Goal: Task Accomplishment & Management: Use online tool/utility

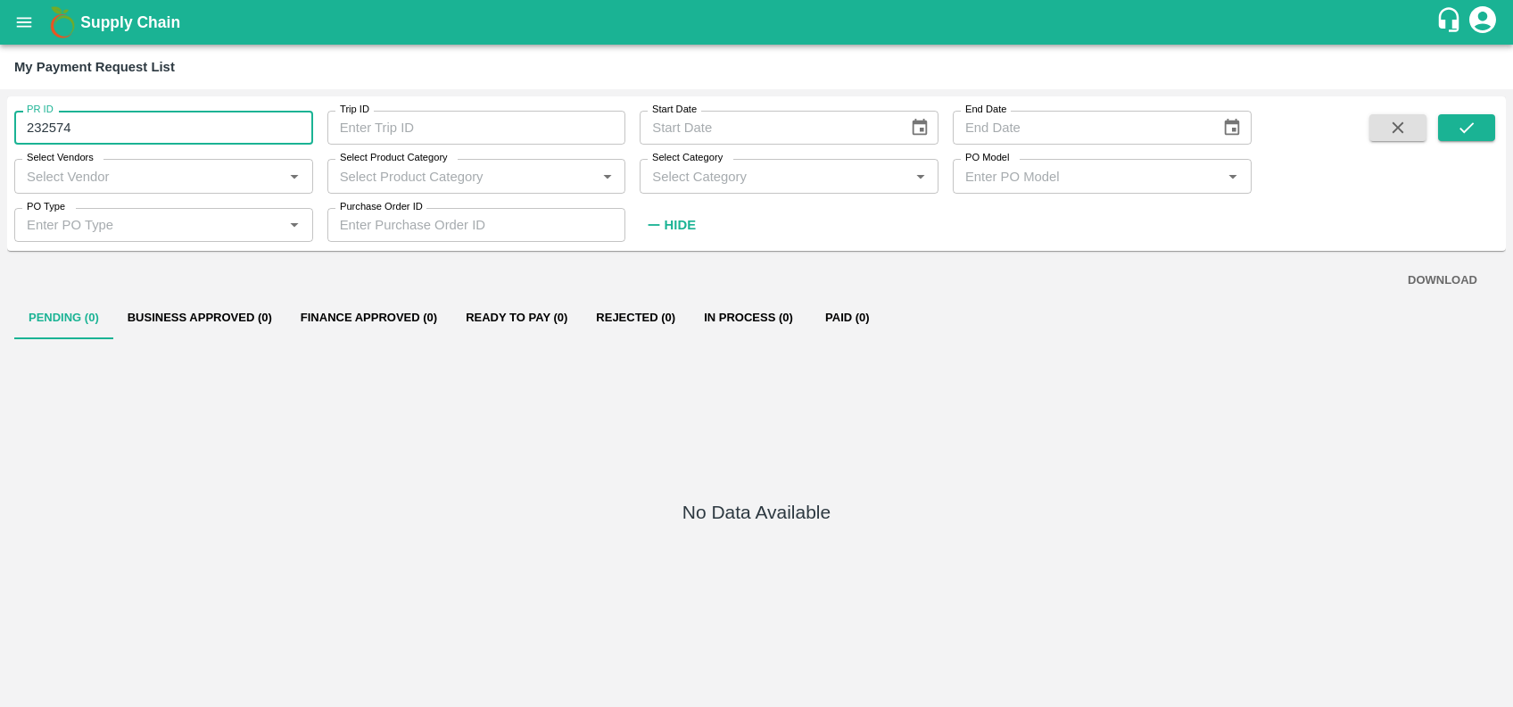
click at [218, 136] on input "232574" at bounding box center [163, 128] width 299 height 34
type input "2"
click at [177, 179] on input "Select Vendors" at bounding box center [149, 175] width 259 height 23
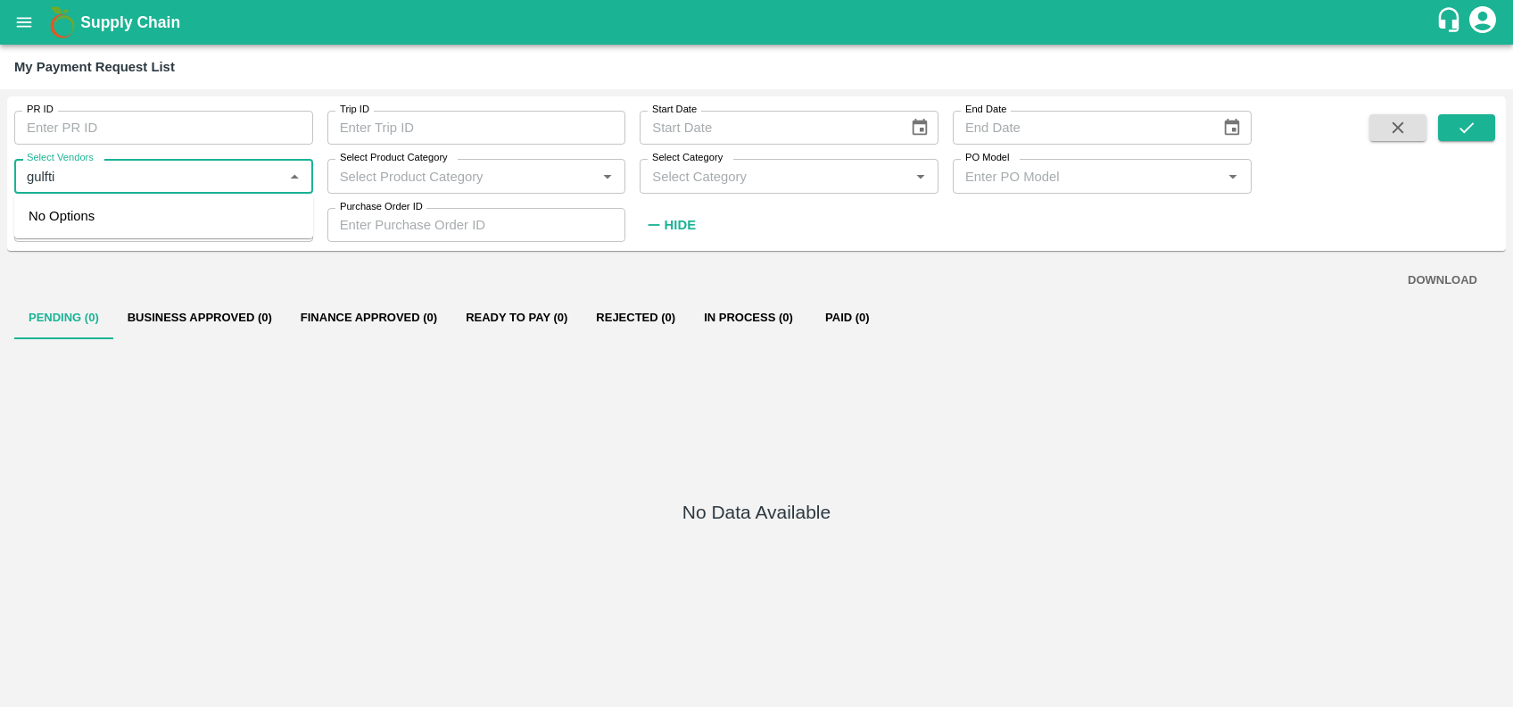
type input "gulftic"
type input "232574"
click at [160, 241] on div "GULFTIC TESTING AND INSPECTION SERVICES PRIVATE LIMITED-Transporter" at bounding box center [167, 226] width 263 height 40
type input "GULFTIC TESTING AND INSPECTION SERVICES PRIVATE LIMITED-Transporter"
click at [1458, 133] on icon "submit" at bounding box center [1467, 128] width 20 height 20
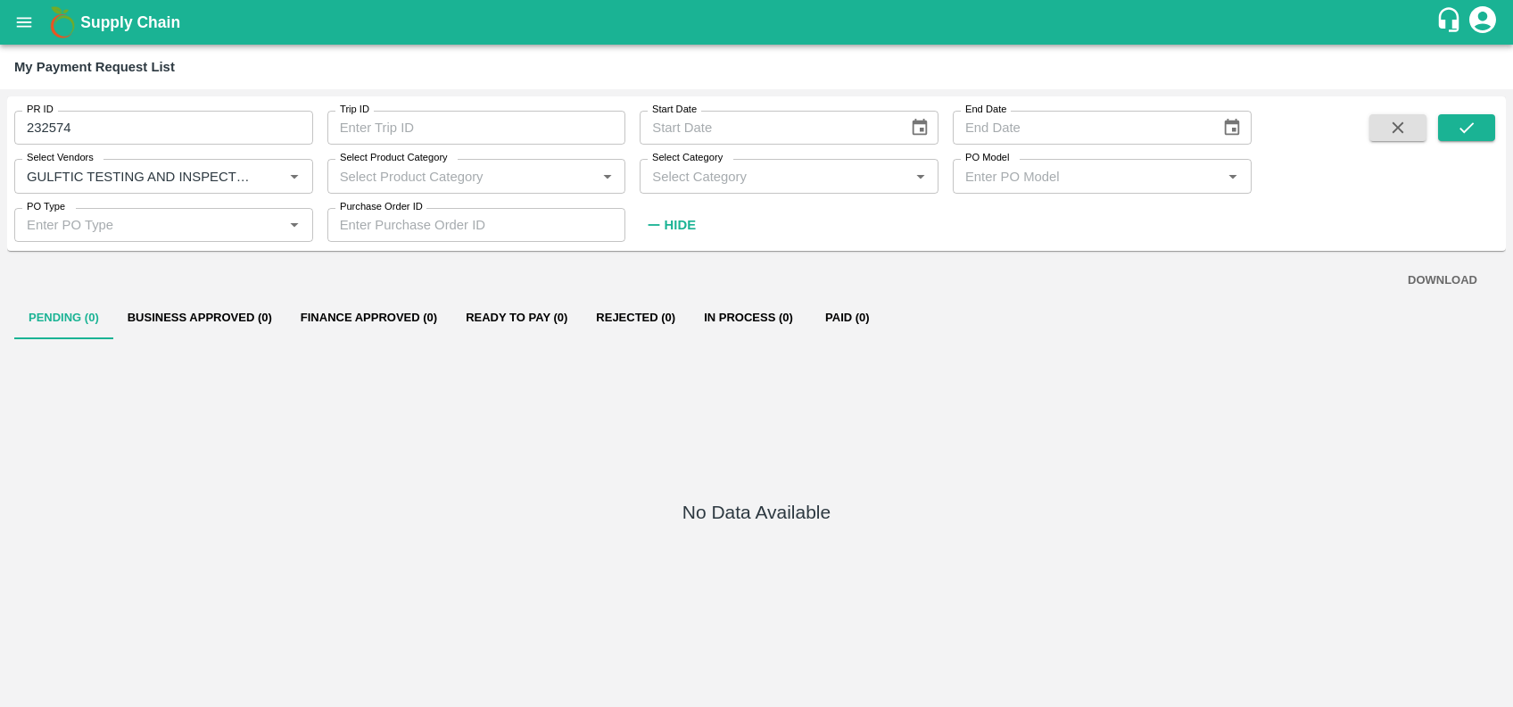
click at [259, 129] on input "232574" at bounding box center [163, 128] width 299 height 34
type input "232574"
click at [1462, 137] on button "submit" at bounding box center [1466, 127] width 57 height 27
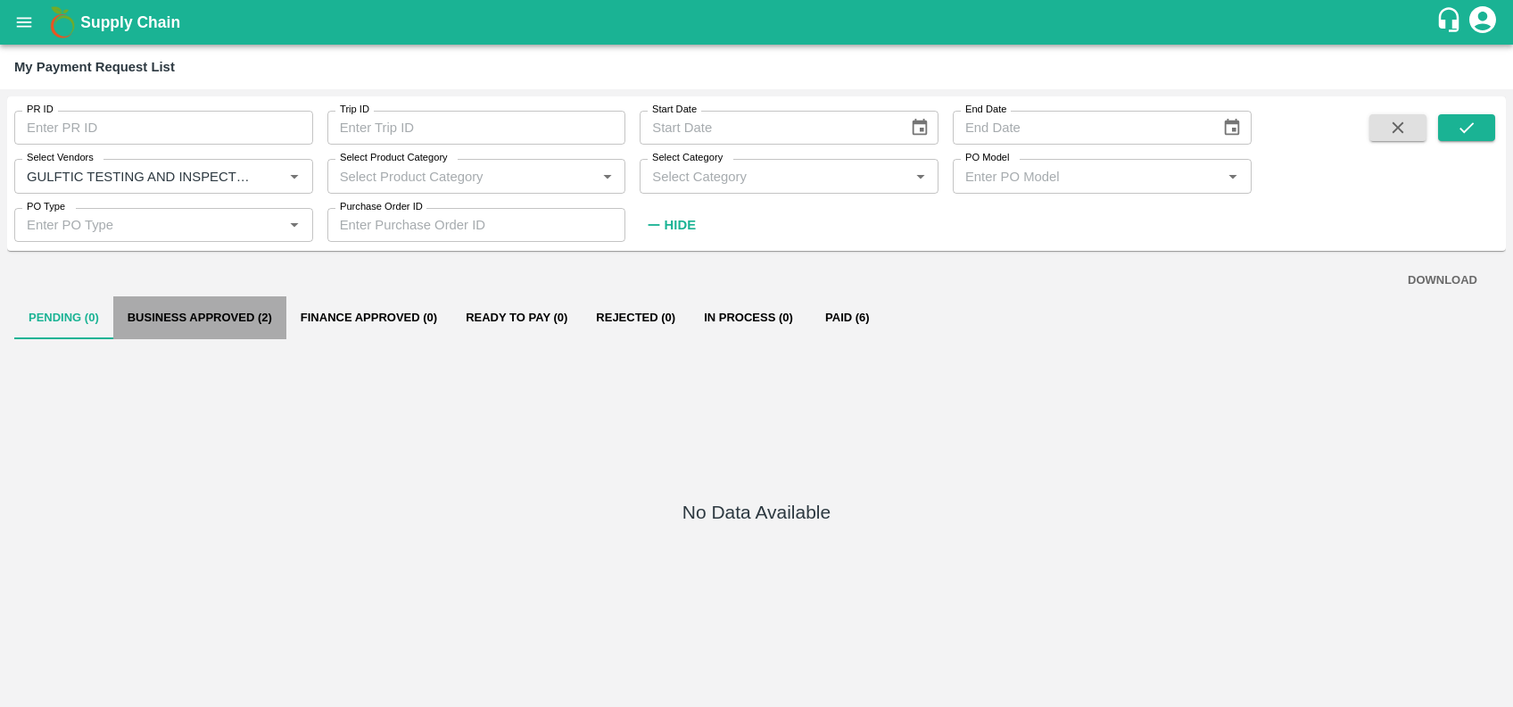
click at [210, 316] on button "Business Approved (2)" at bounding box center [199, 317] width 173 height 43
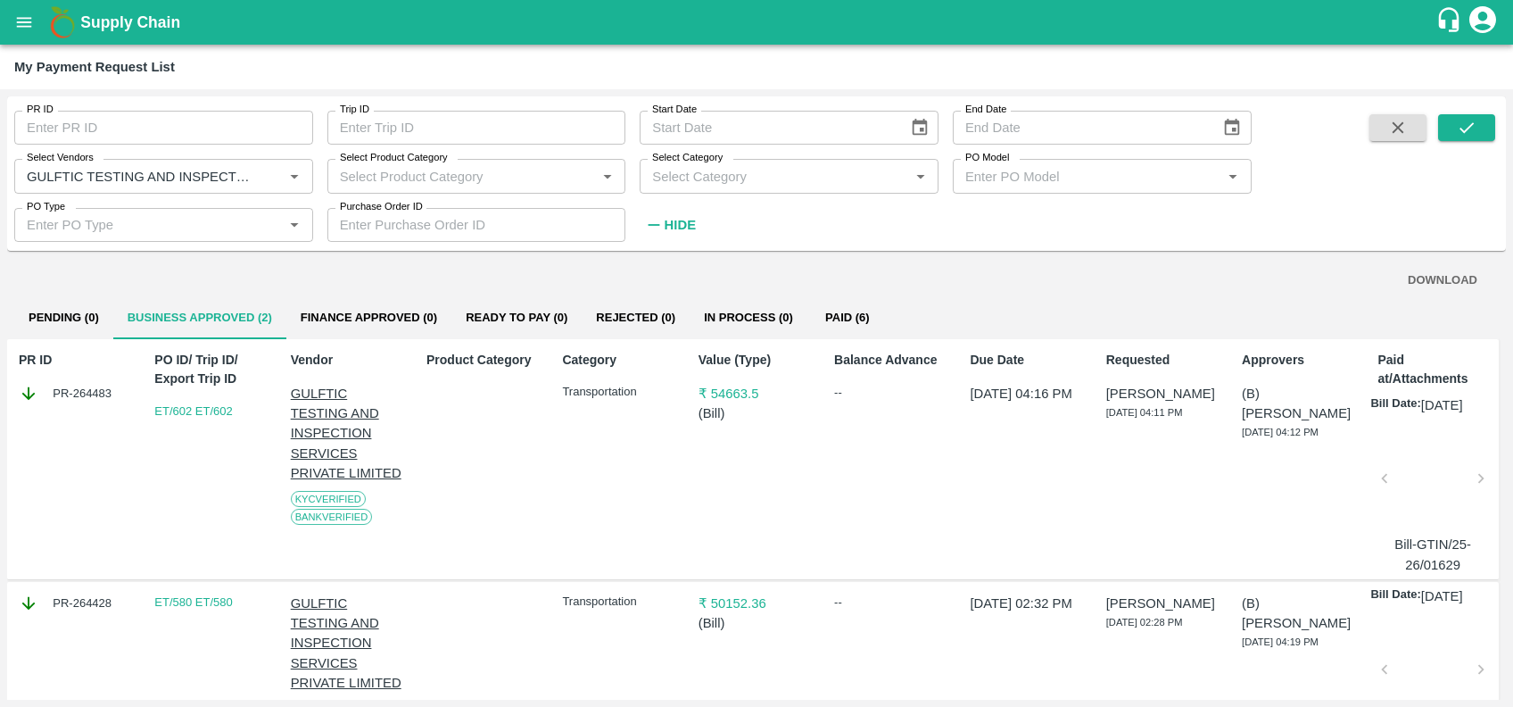
scroll to position [1, 0]
click at [681, 417] on div "PR ID PR-264483 PO ID/ Trip ID/ Export Trip ID ET/602 ET/602 Vendor GULFTIC TES…" at bounding box center [753, 458] width 1492 height 241
click at [268, 184] on icon "Clear" at bounding box center [273, 176] width 17 height 17
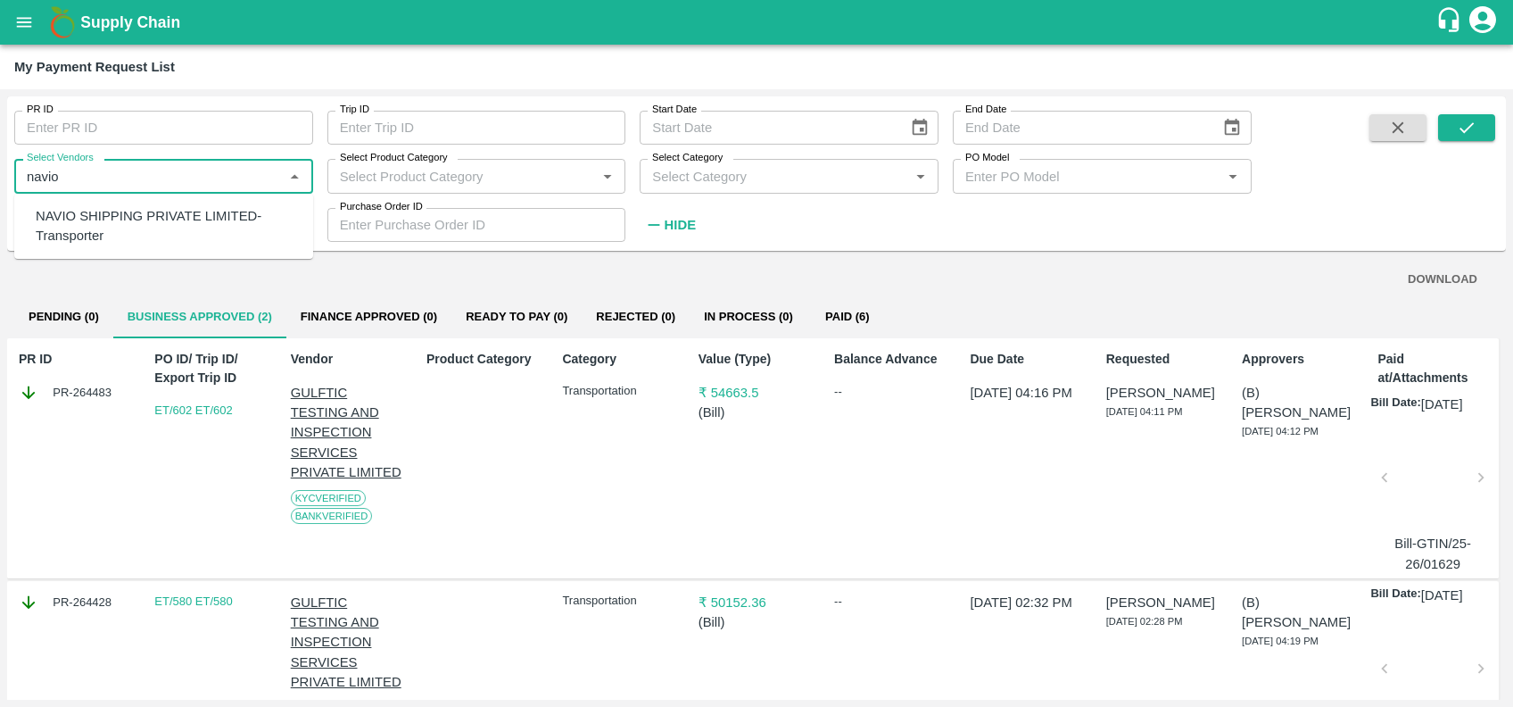
click at [94, 236] on div "NAVIO SHIPPING PRIVATE LIMITED-Transporter" at bounding box center [167, 226] width 263 height 40
type input "NAVIO SHIPPING PRIVATE LIMITED-Transporter"
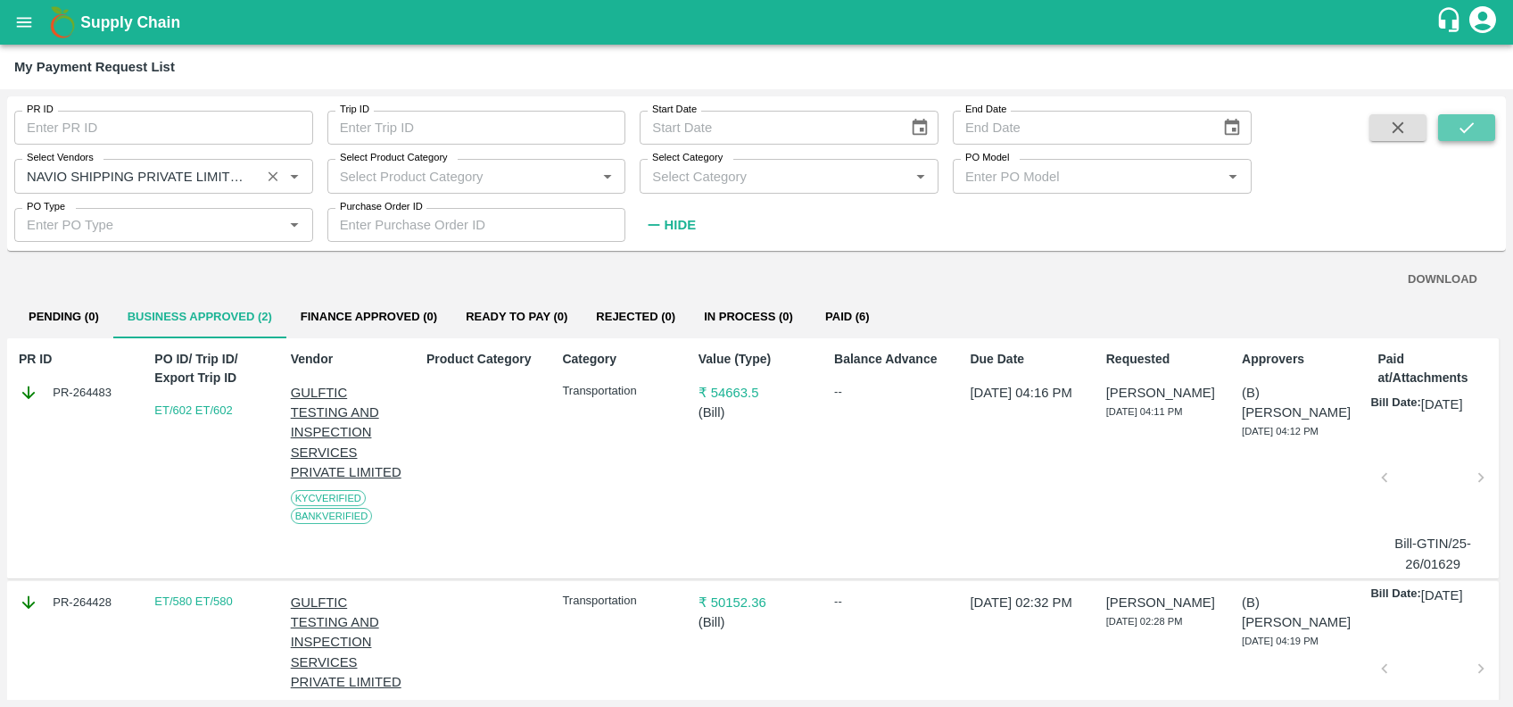
click at [1458, 131] on icon "submit" at bounding box center [1467, 128] width 20 height 20
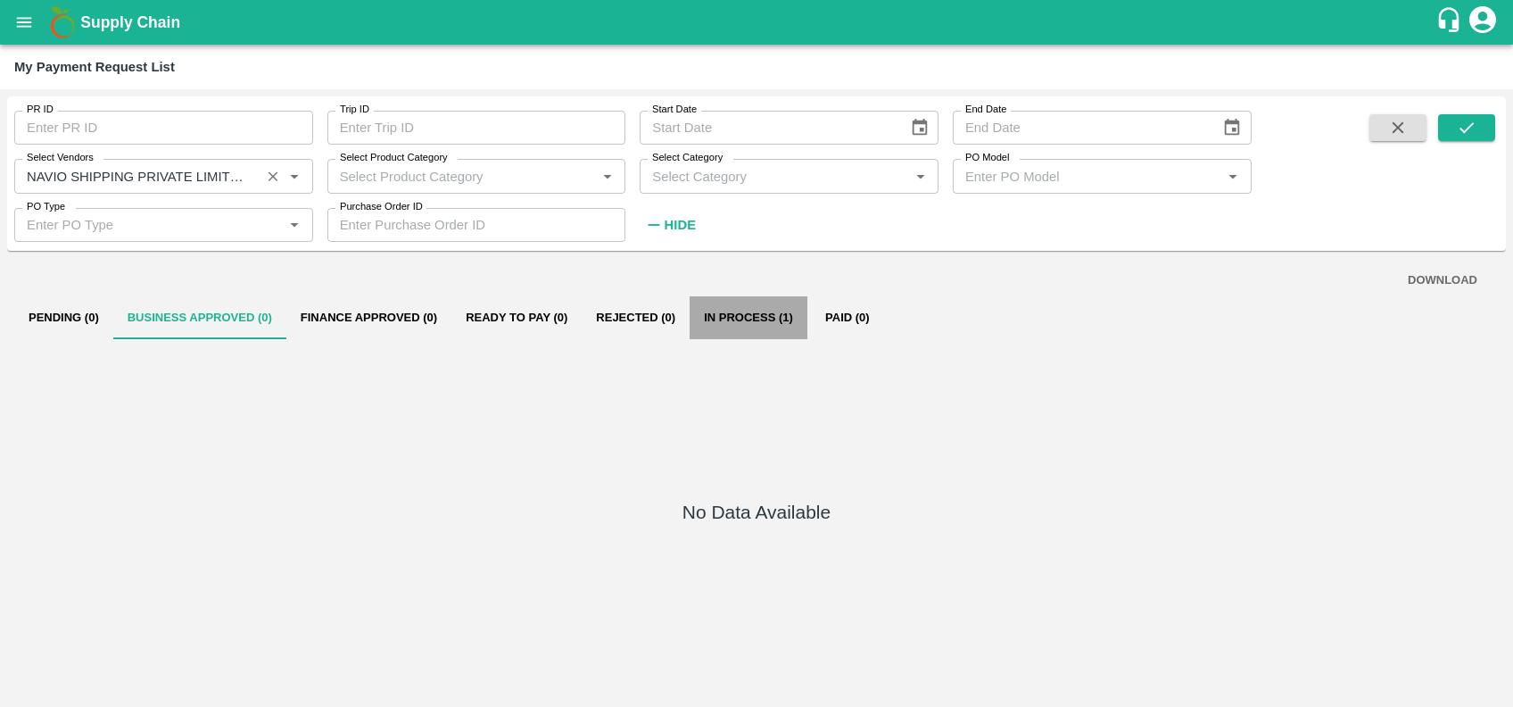
click at [729, 322] on button "In Process (1)" at bounding box center [749, 317] width 118 height 43
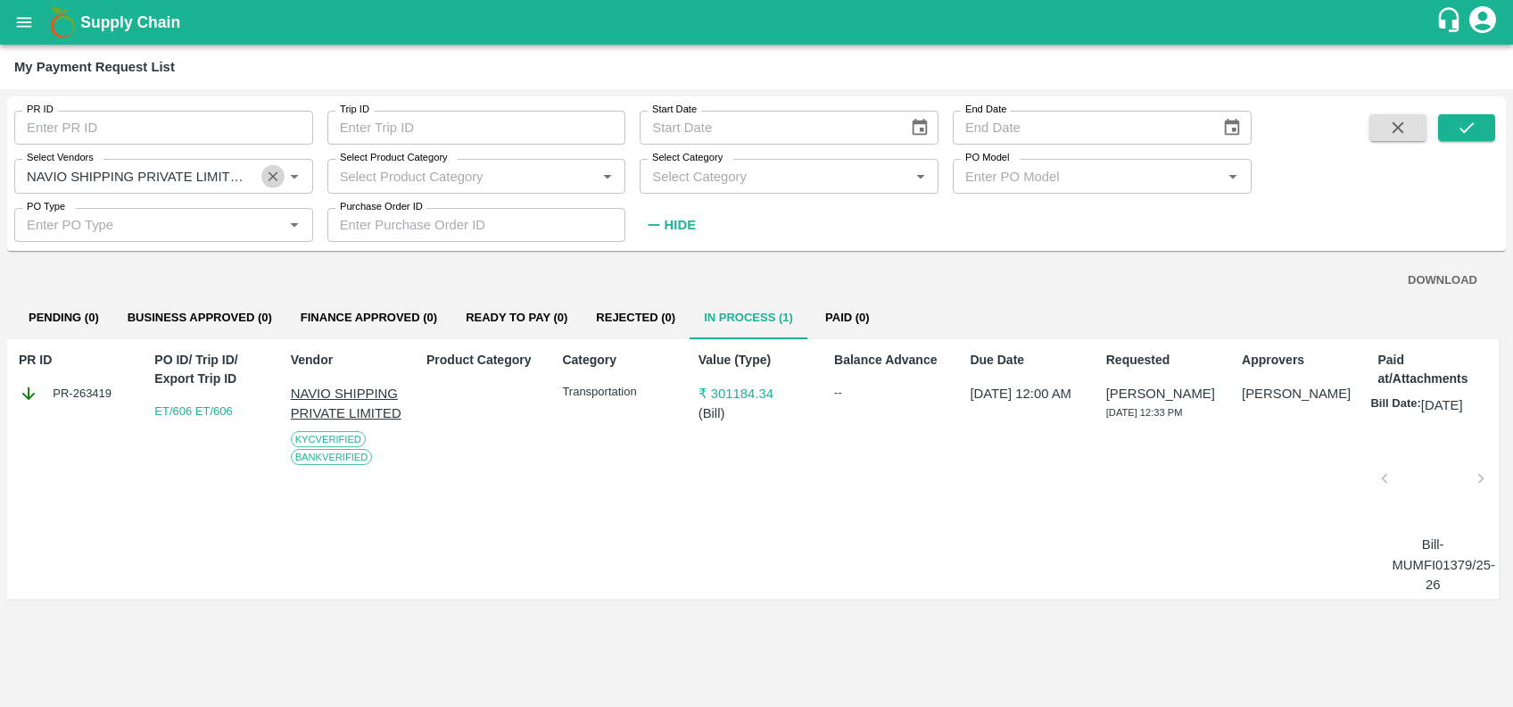
click at [271, 175] on icon "Clear" at bounding box center [274, 176] width 10 height 10
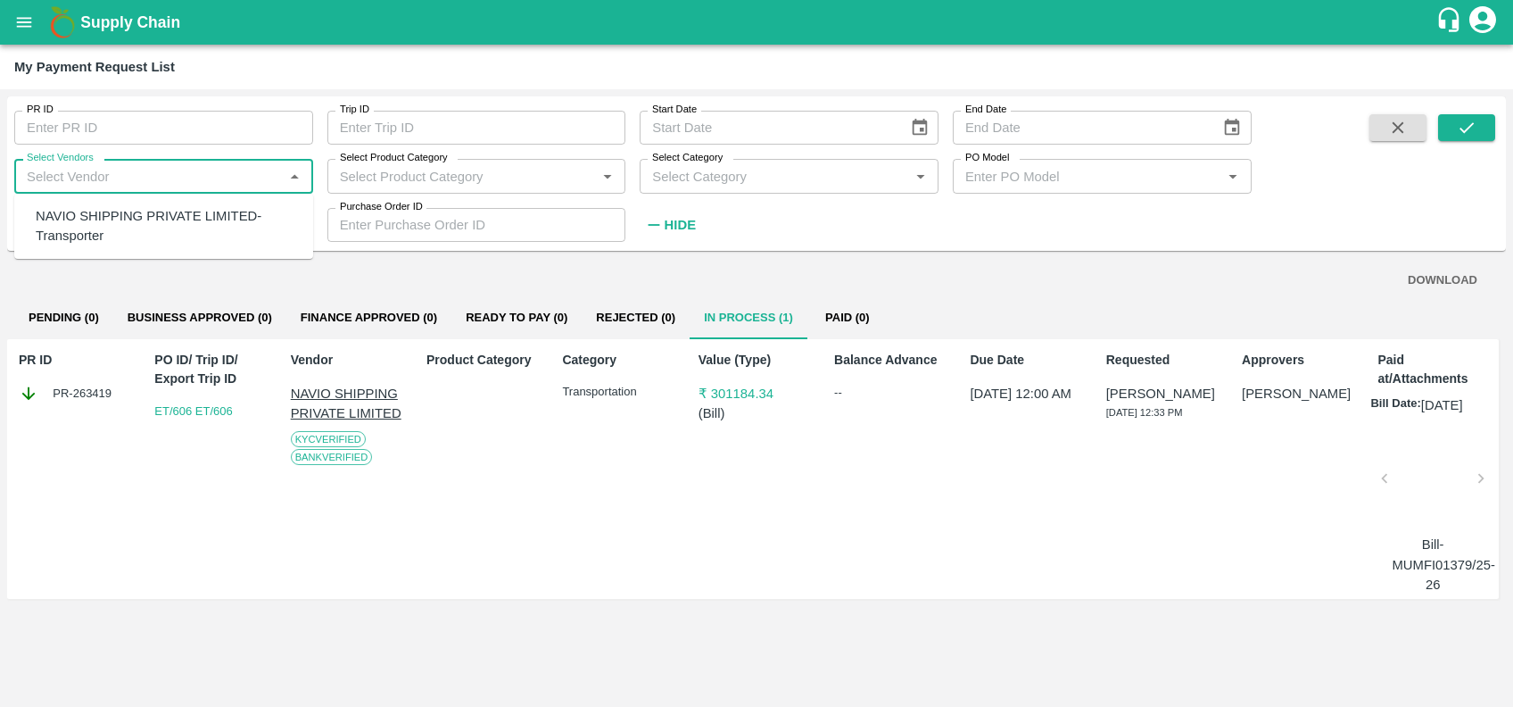
click at [219, 175] on input "Select Vendors" at bounding box center [149, 175] width 259 height 23
type input "g"
click at [164, 220] on div "GULFTIC TESTING AND INSPECTION SERVICES PRIVATE LIMITED-Transporter" at bounding box center [167, 226] width 263 height 40
type input "GULFTIC TESTING AND INSPECTION SERVICES PRIVATE LIMITED-Transporter"
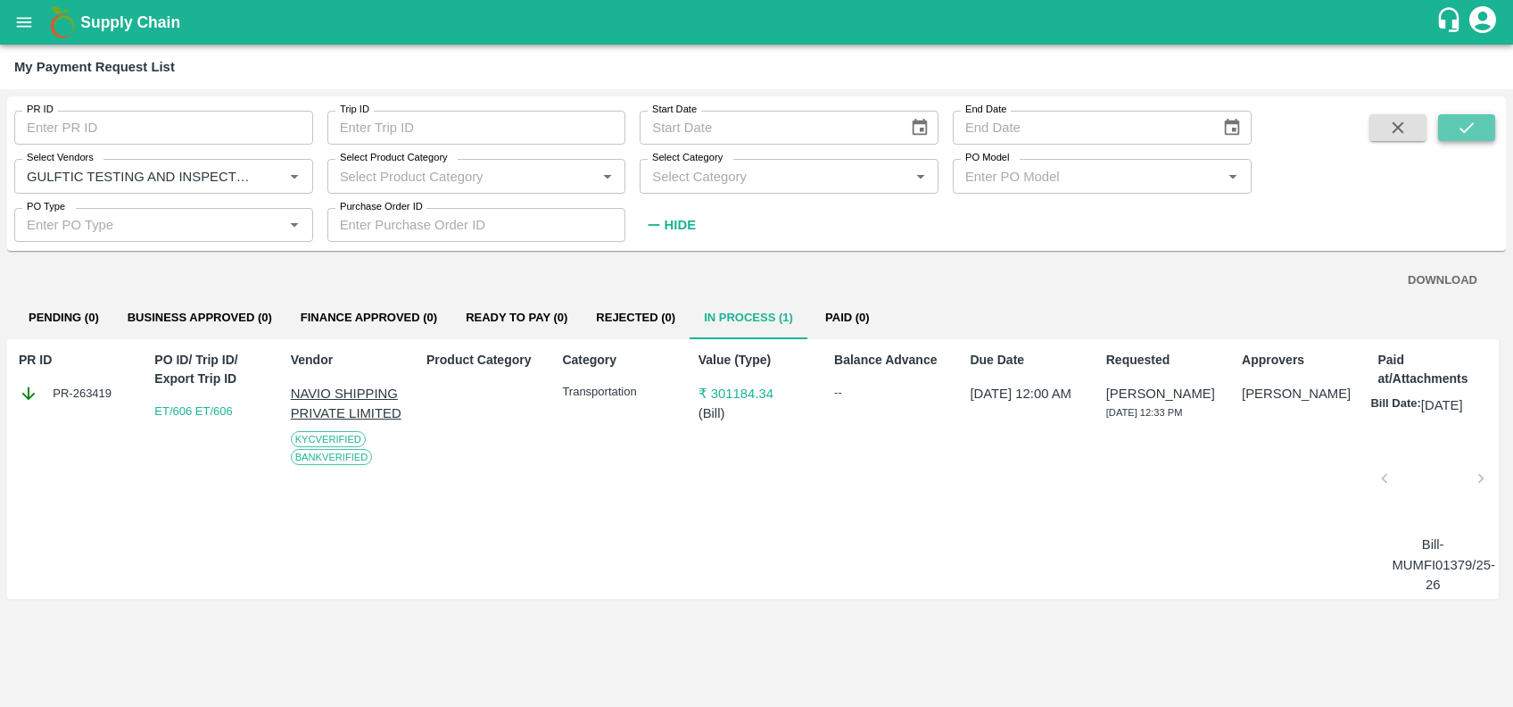
click at [1490, 120] on button "submit" at bounding box center [1466, 127] width 57 height 27
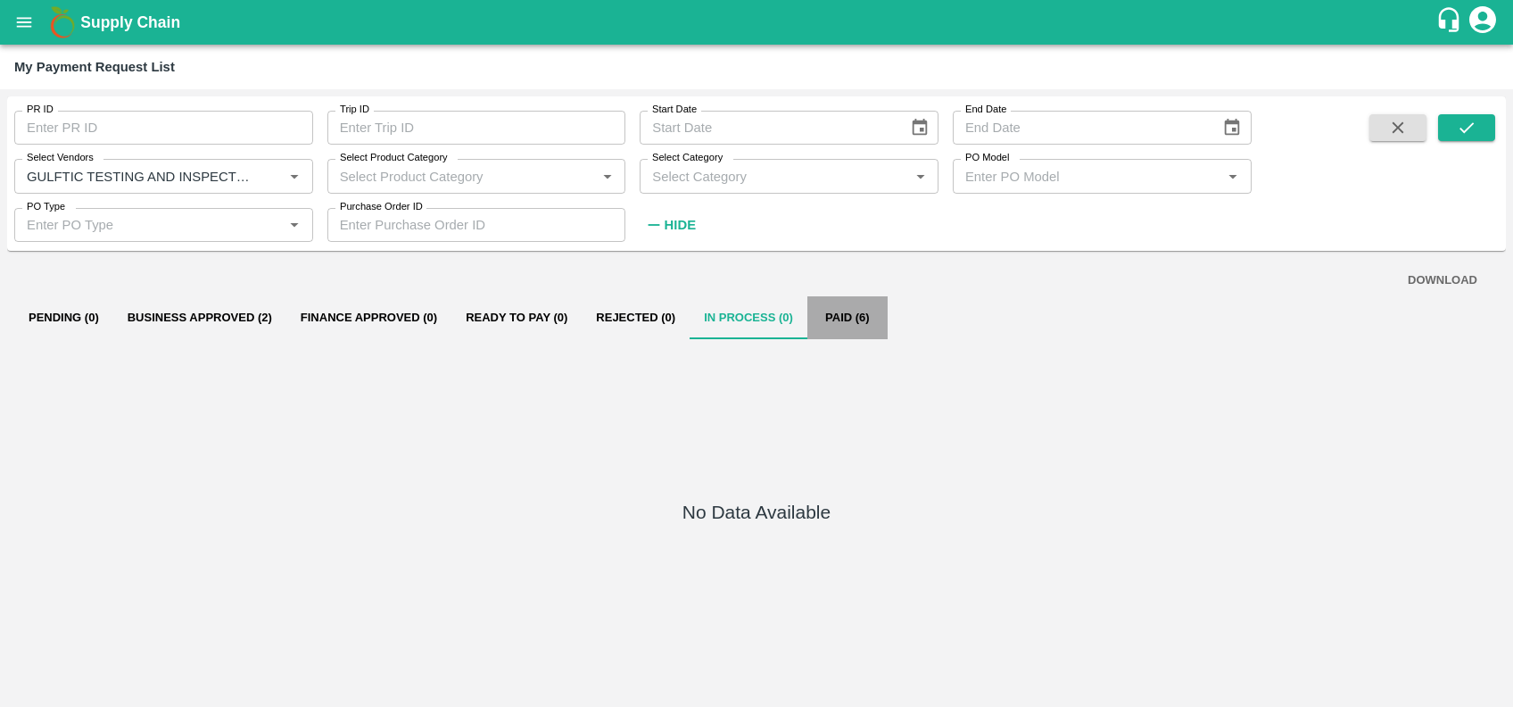
click at [834, 314] on button "Paid (6)" at bounding box center [847, 317] width 80 height 43
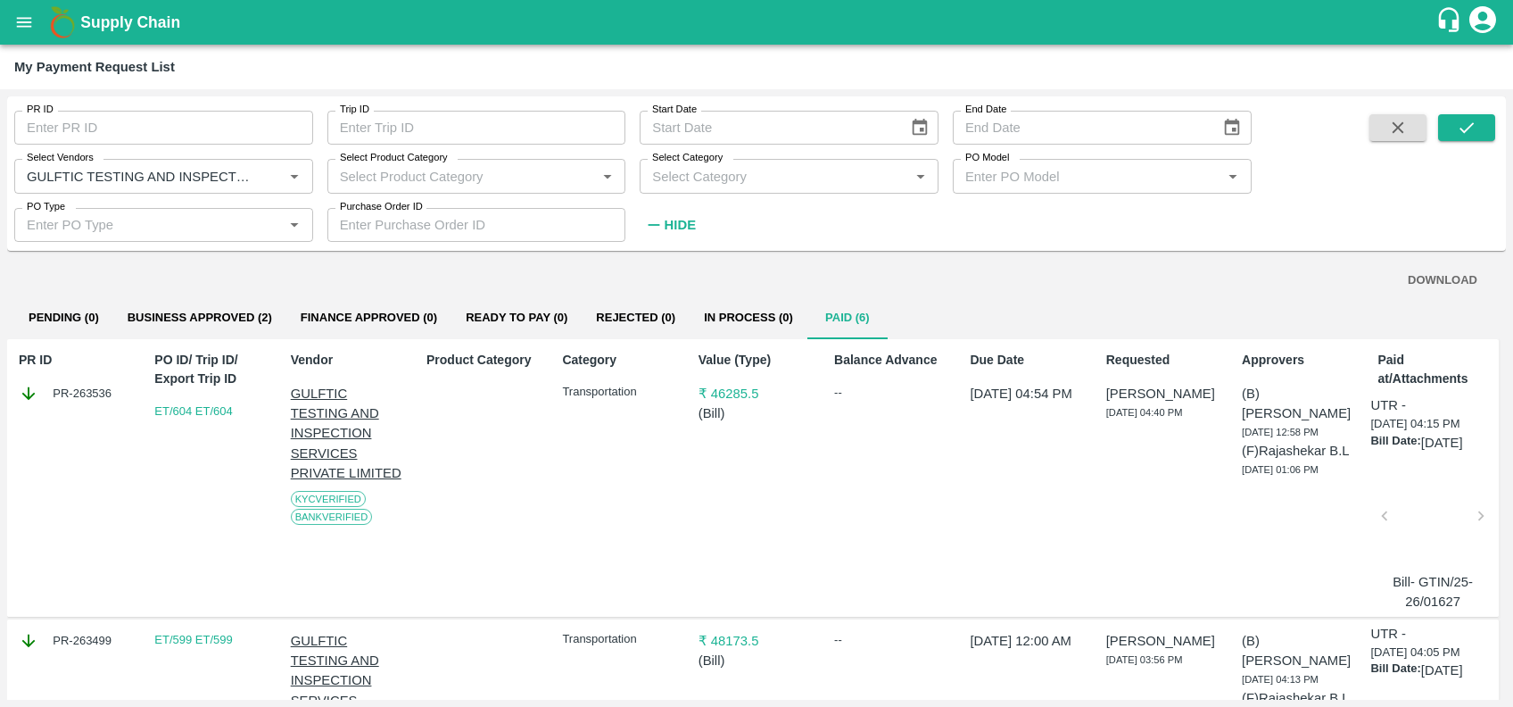
click at [1429, 526] on div at bounding box center [1432, 521] width 81 height 95
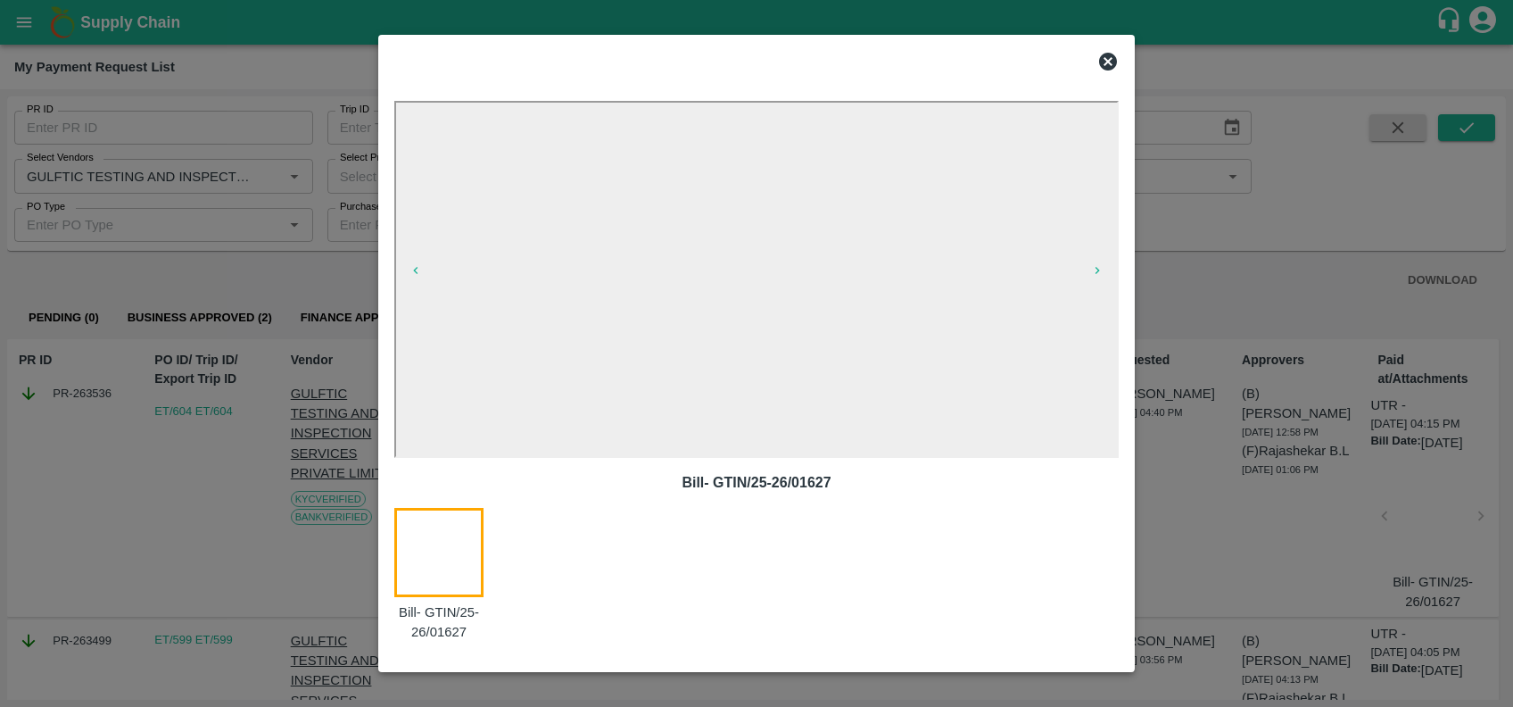
click at [1105, 57] on icon at bounding box center [1107, 61] width 21 height 21
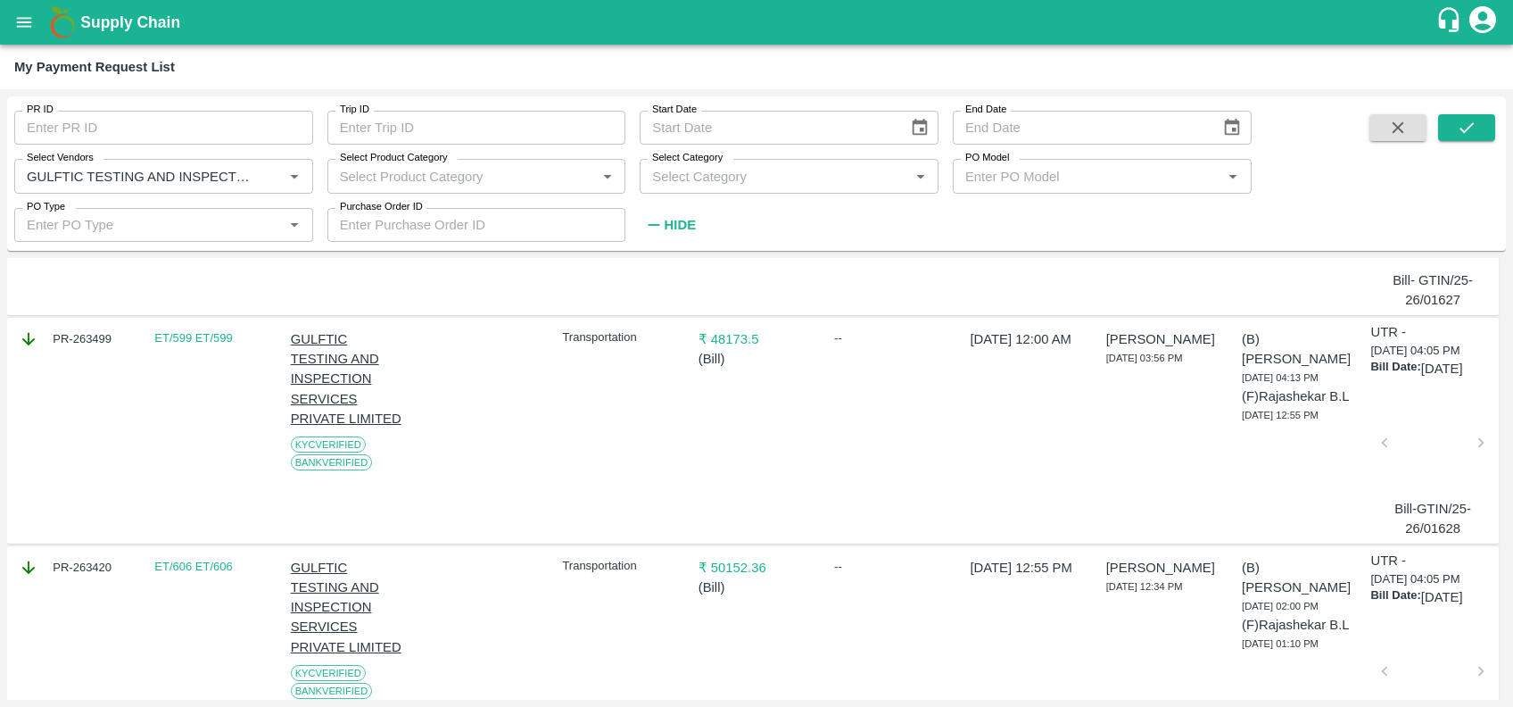
scroll to position [303, 0]
click at [1413, 464] on div at bounding box center [1432, 446] width 81 height 95
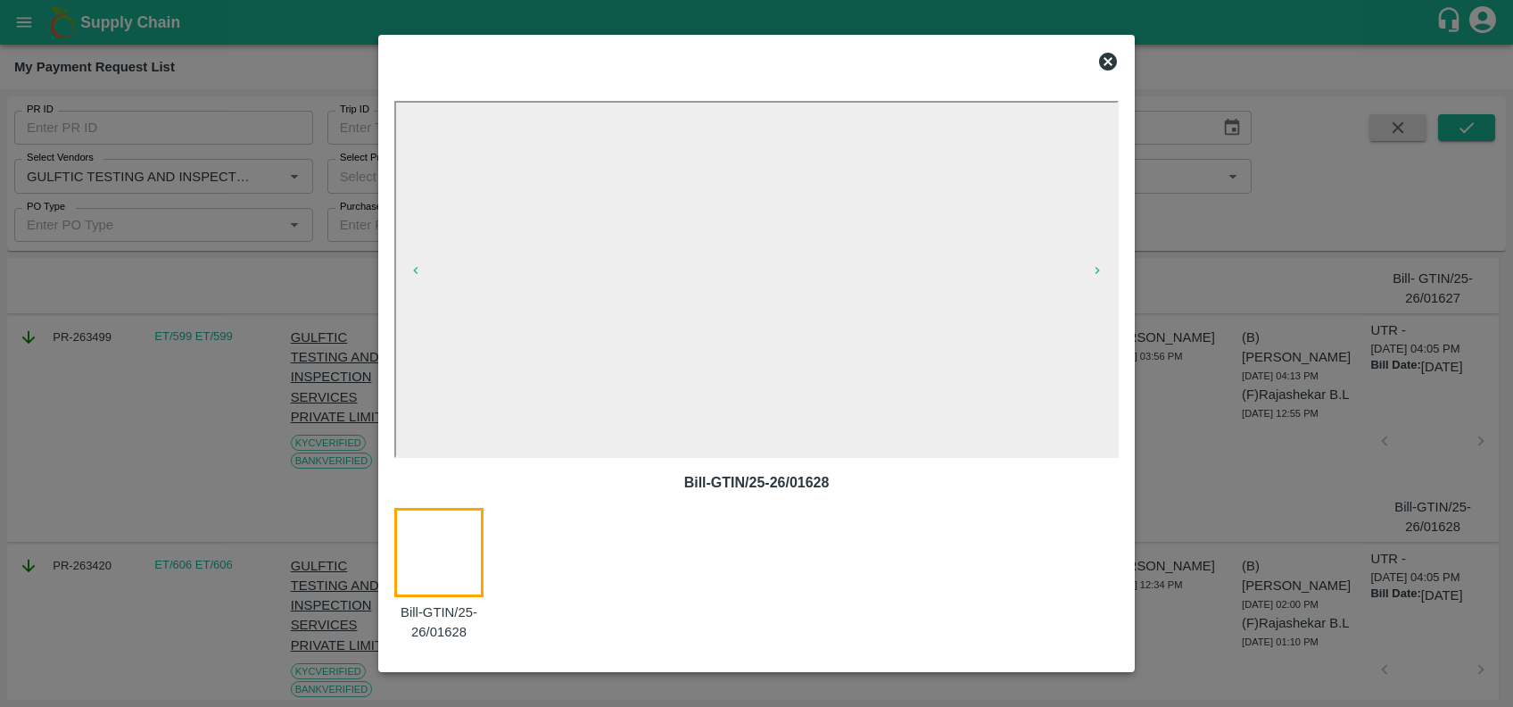
click at [1110, 58] on icon at bounding box center [1107, 61] width 21 height 21
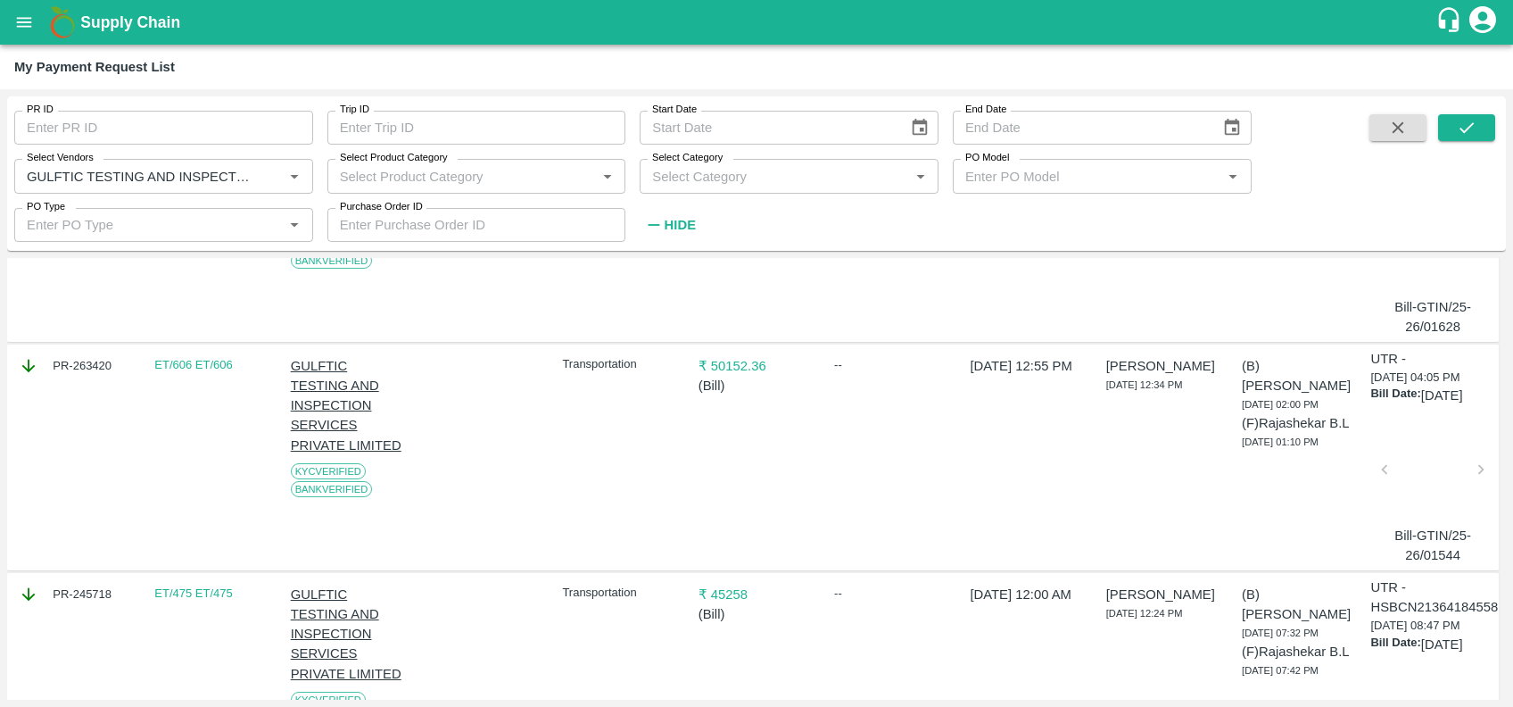
scroll to position [511, 0]
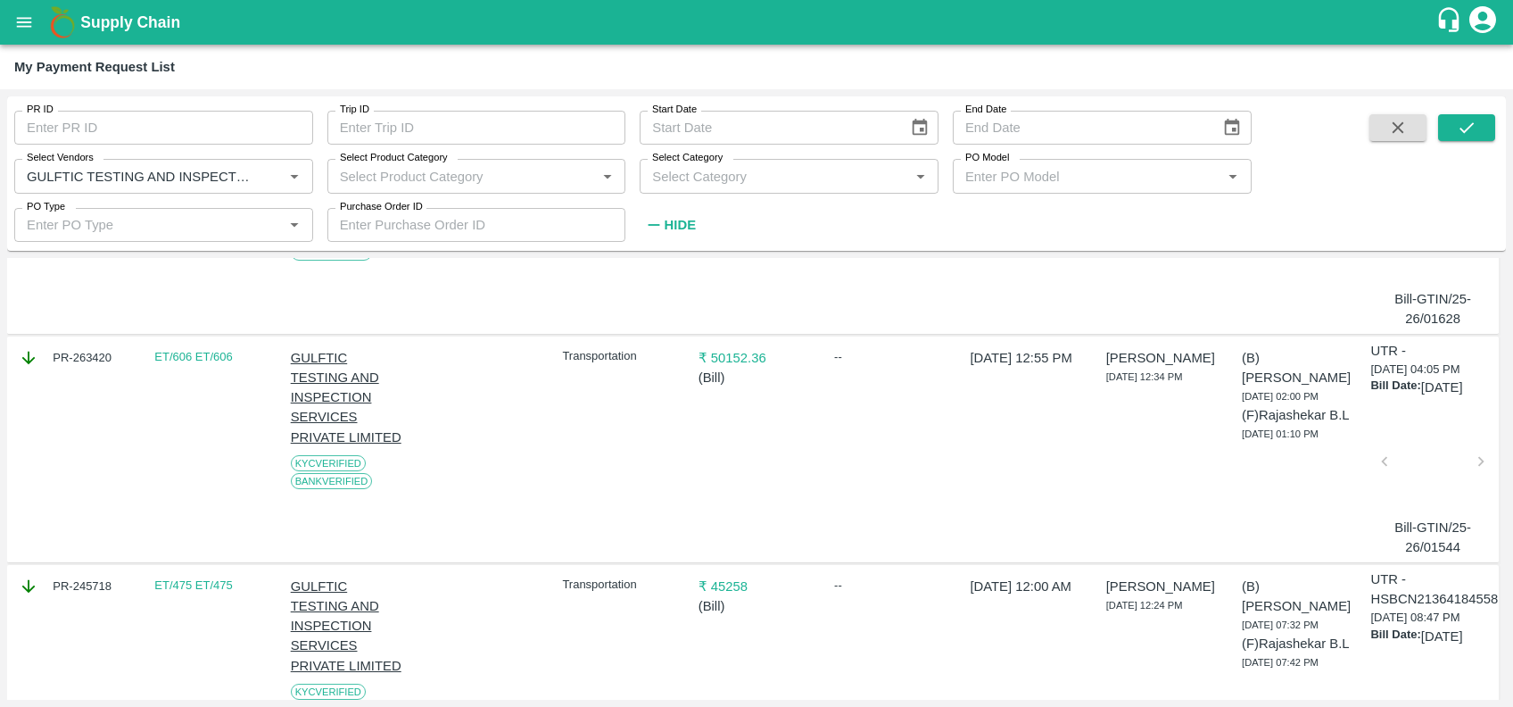
click at [1429, 495] on div at bounding box center [1432, 466] width 81 height 95
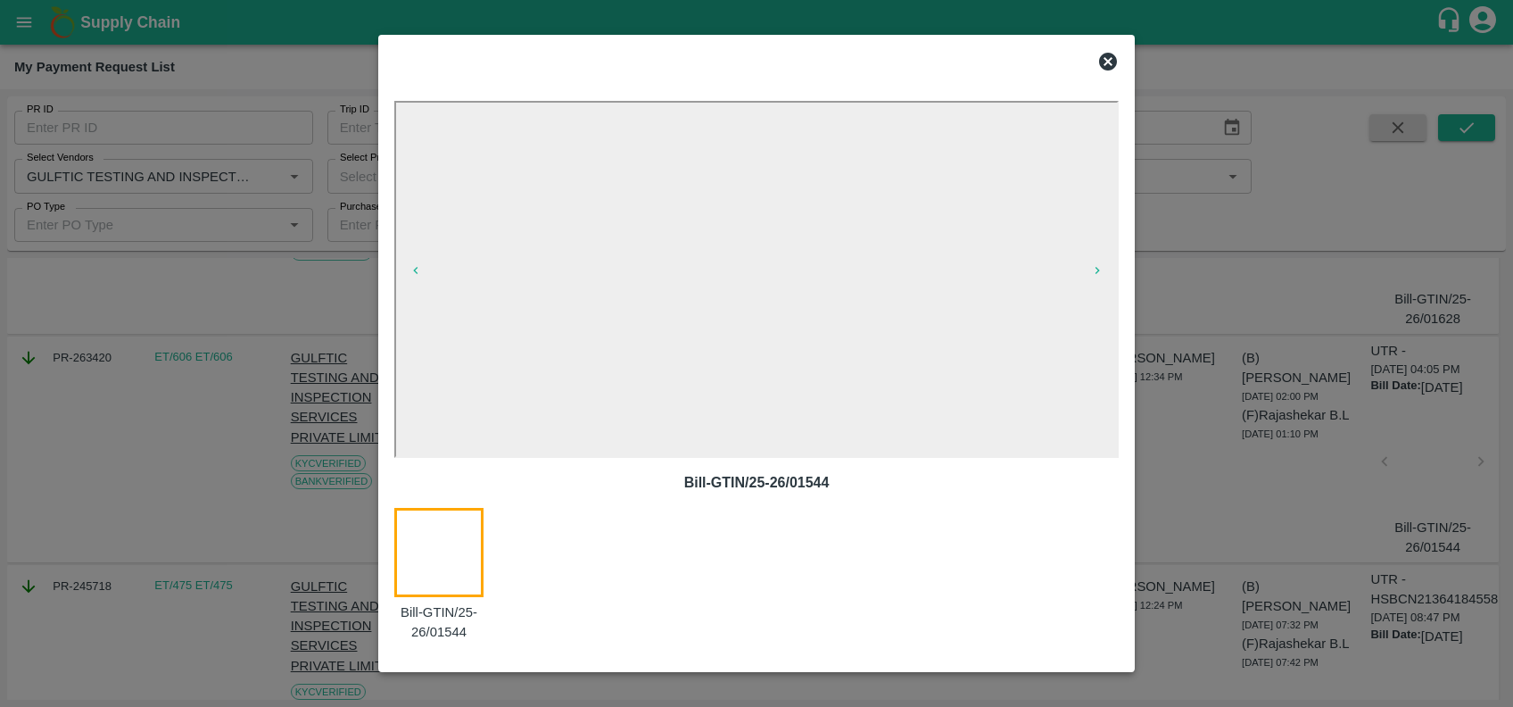
click at [1105, 63] on icon at bounding box center [1107, 61] width 21 height 21
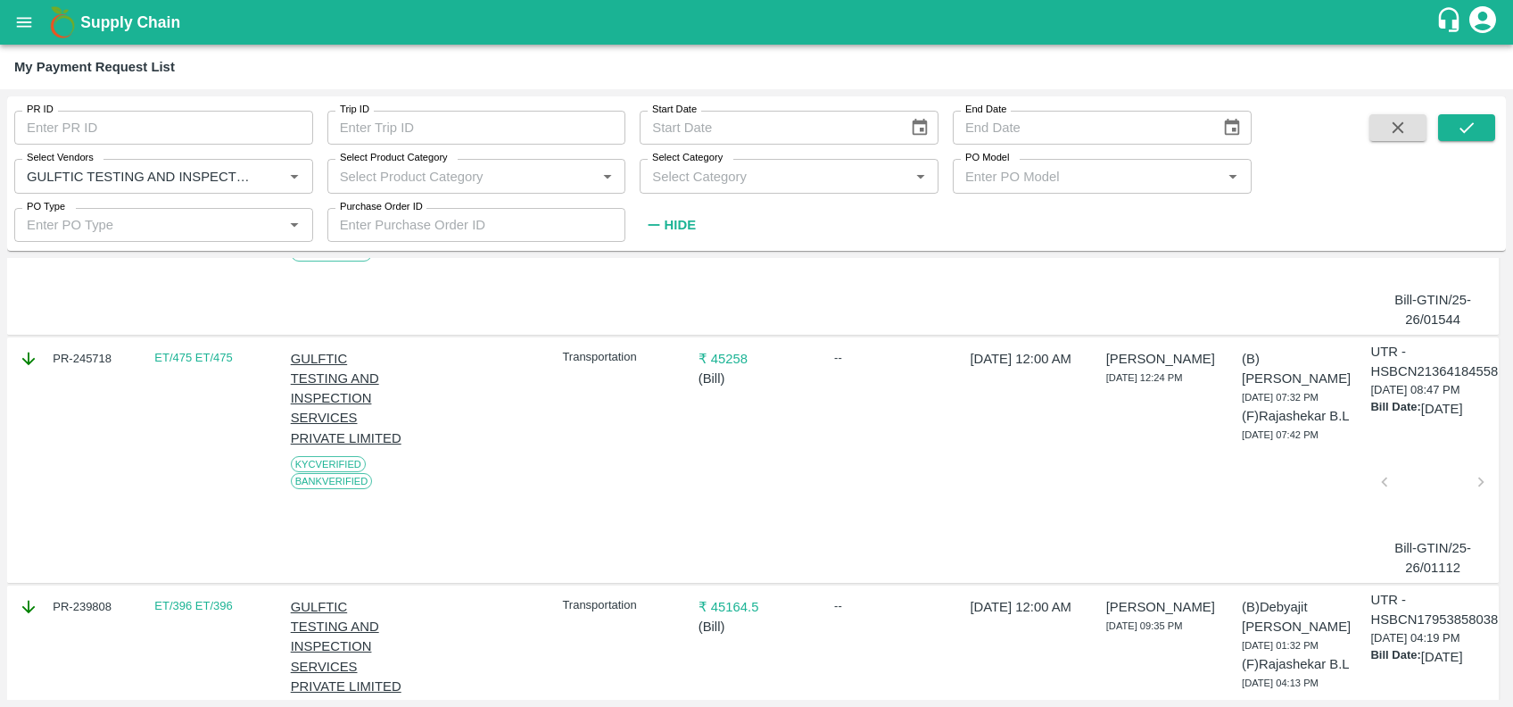
scroll to position [742, 0]
click at [1417, 521] on div at bounding box center [1432, 483] width 81 height 95
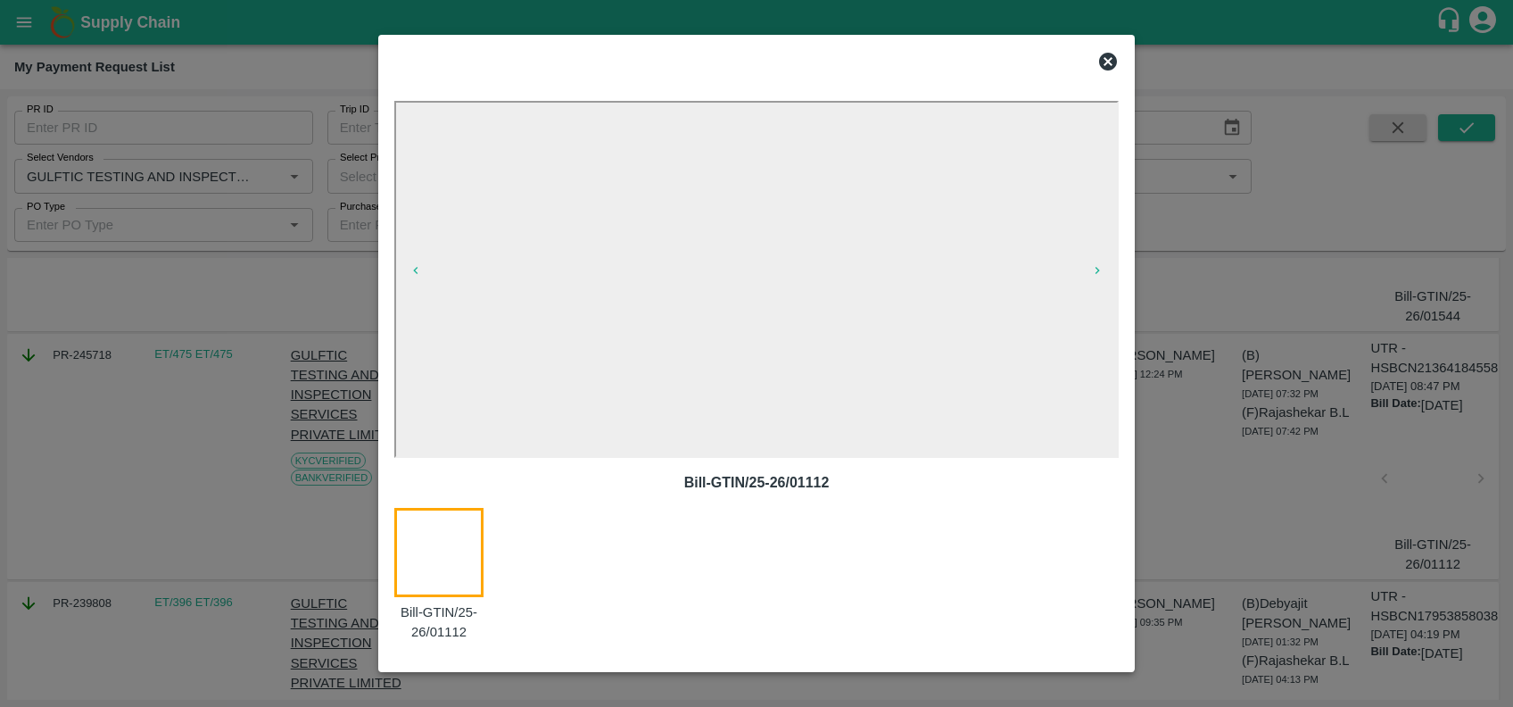
click at [1106, 62] on icon at bounding box center [1107, 61] width 21 height 21
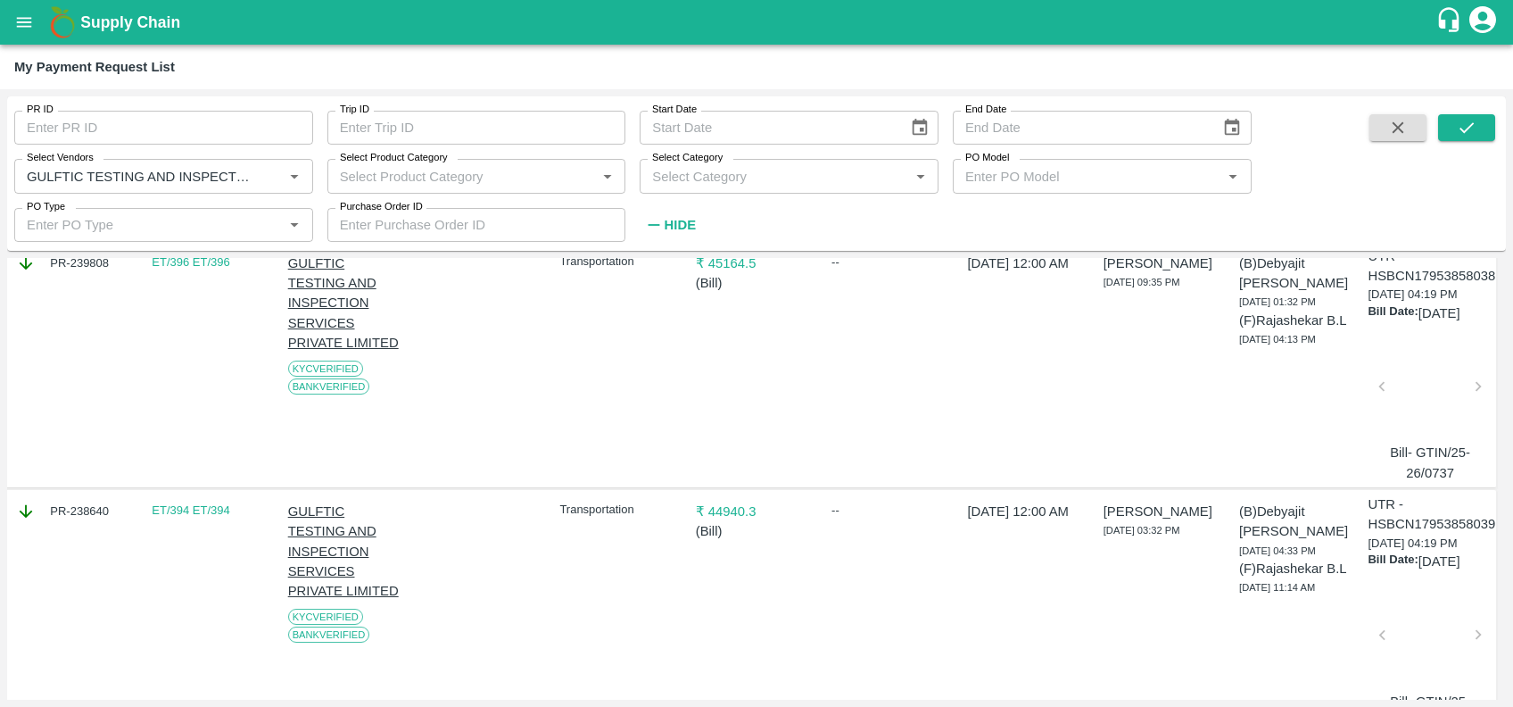
scroll to position [1110, 3]
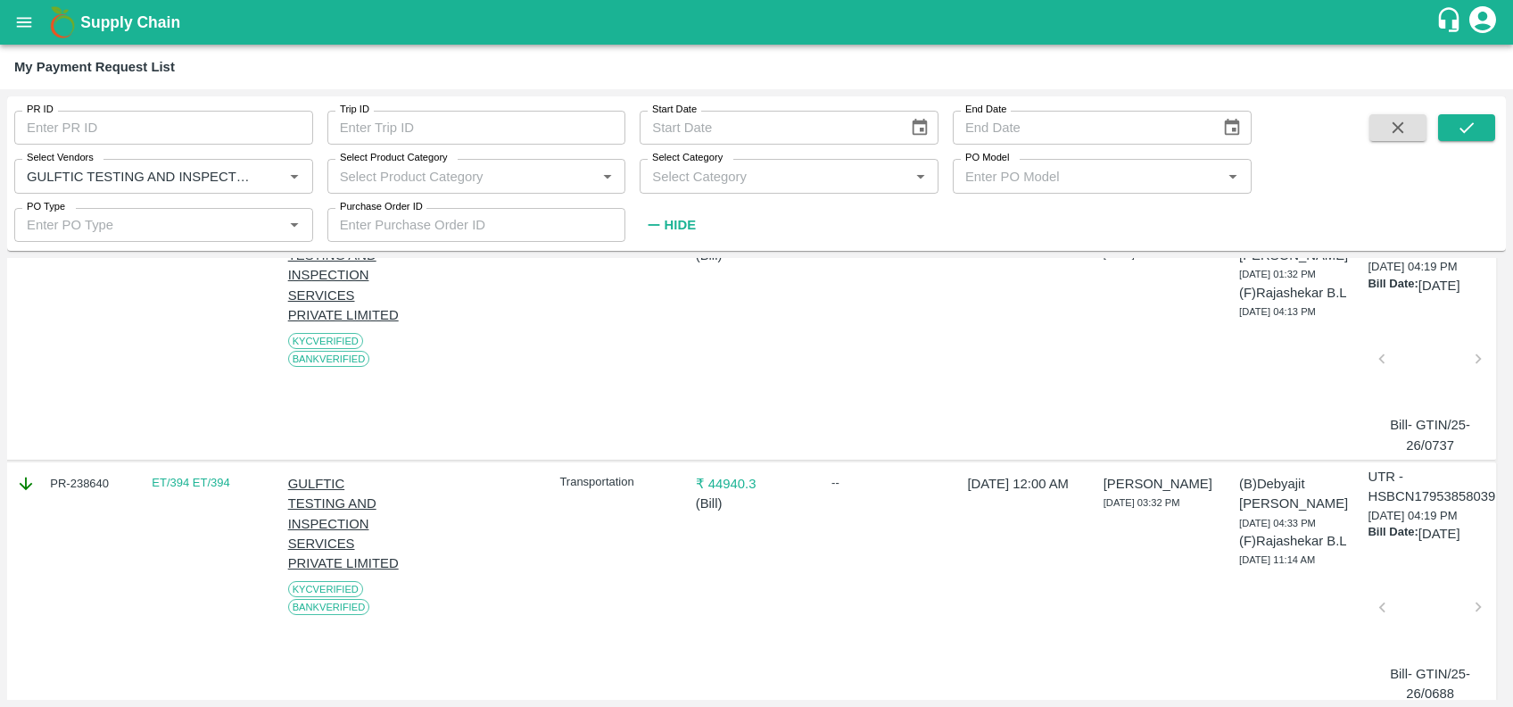
click at [1409, 410] on div at bounding box center [1429, 364] width 81 height 95
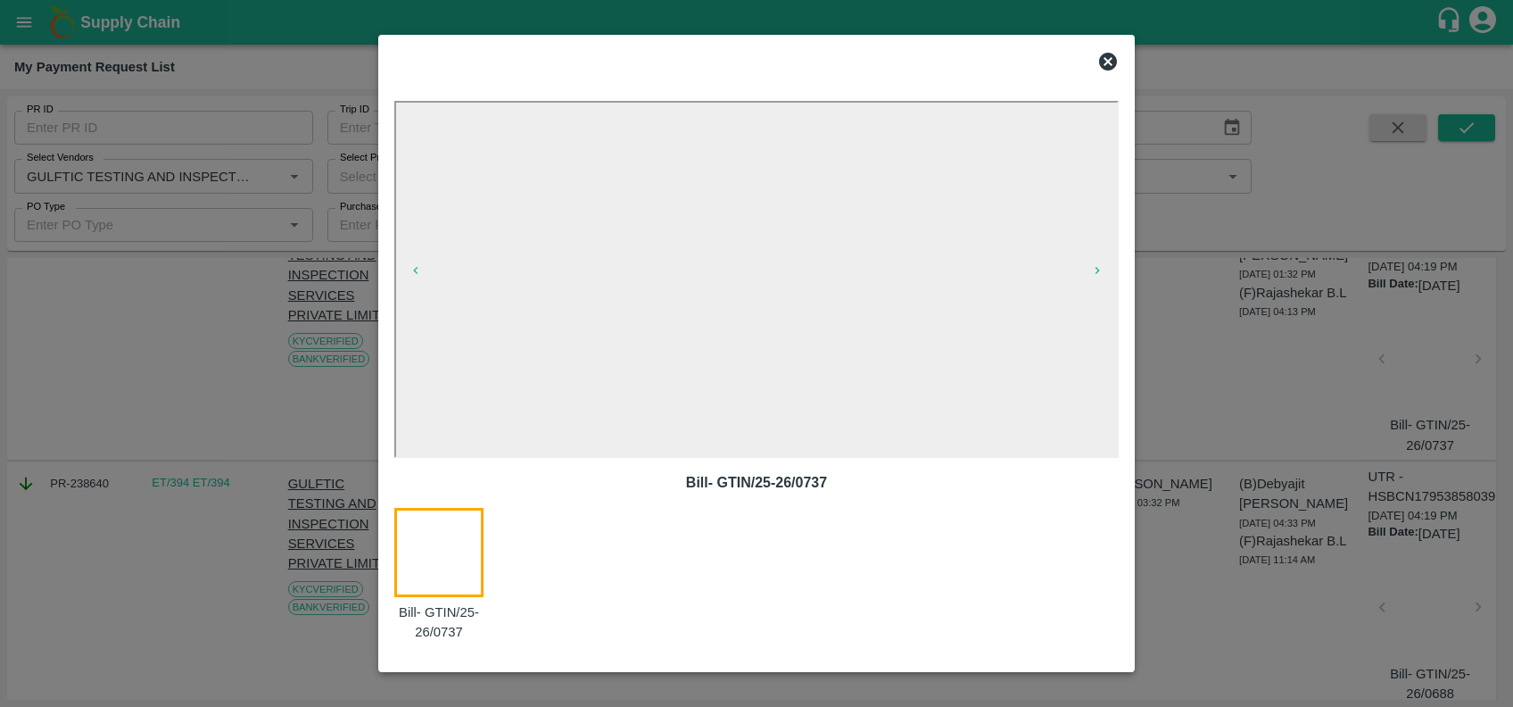
click at [1107, 59] on icon at bounding box center [1108, 62] width 18 height 18
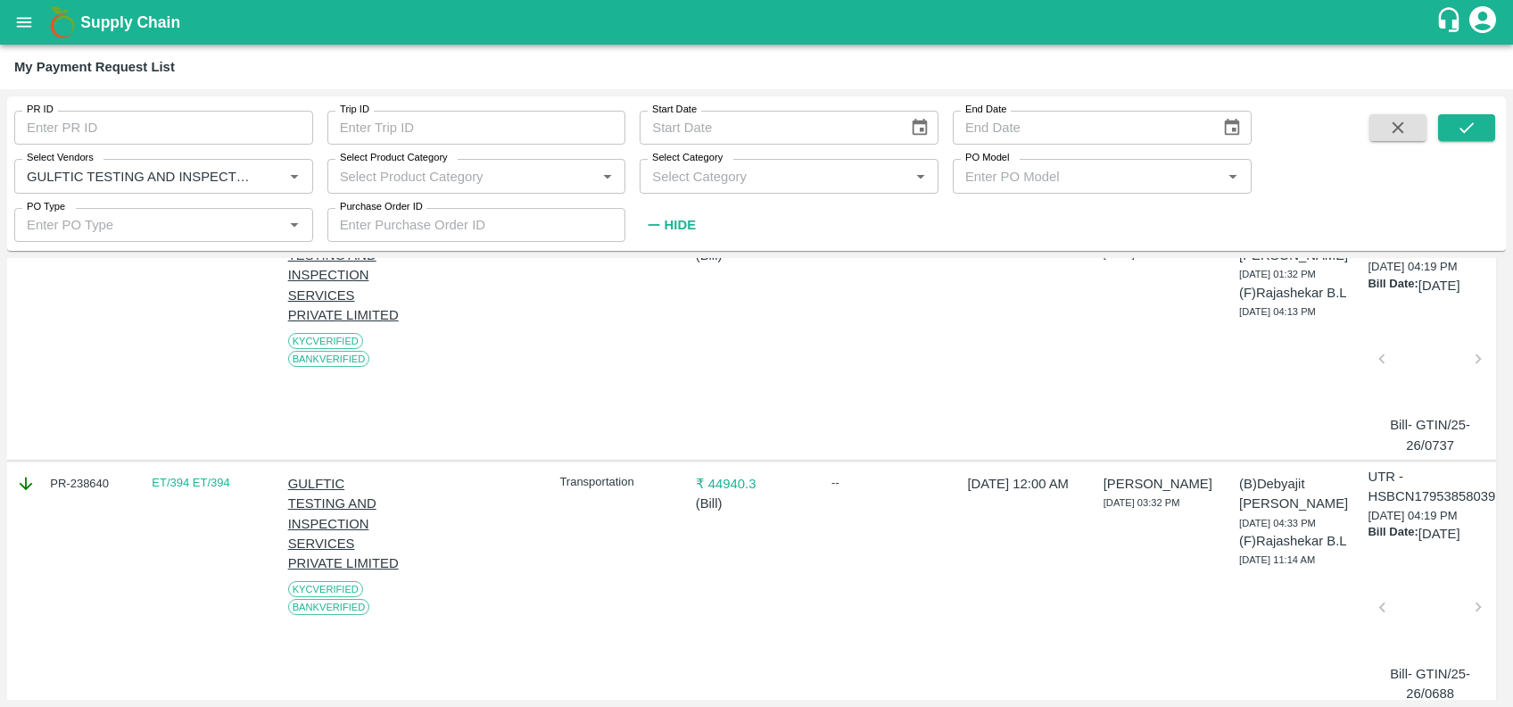
scroll to position [1194, 3]
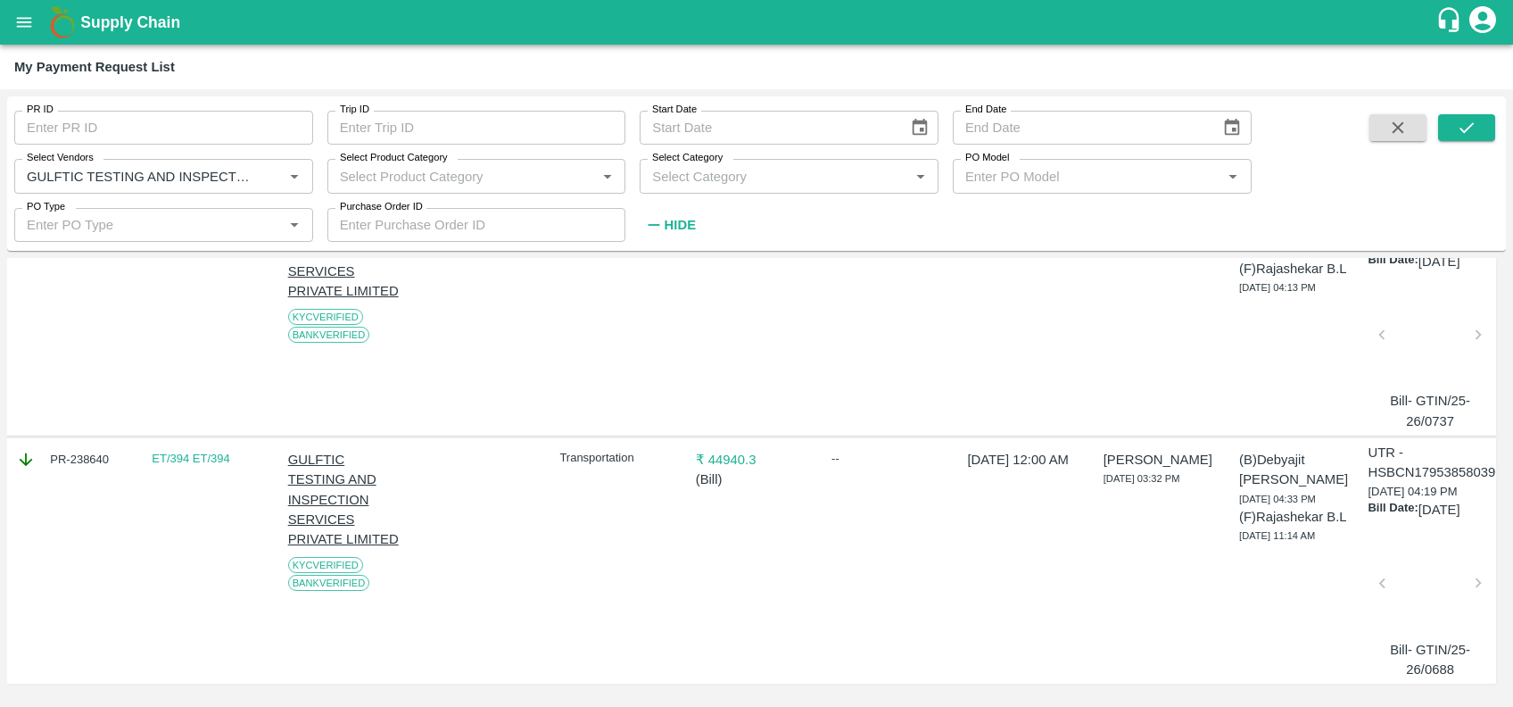
click at [1408, 568] on div at bounding box center [1429, 588] width 81 height 95
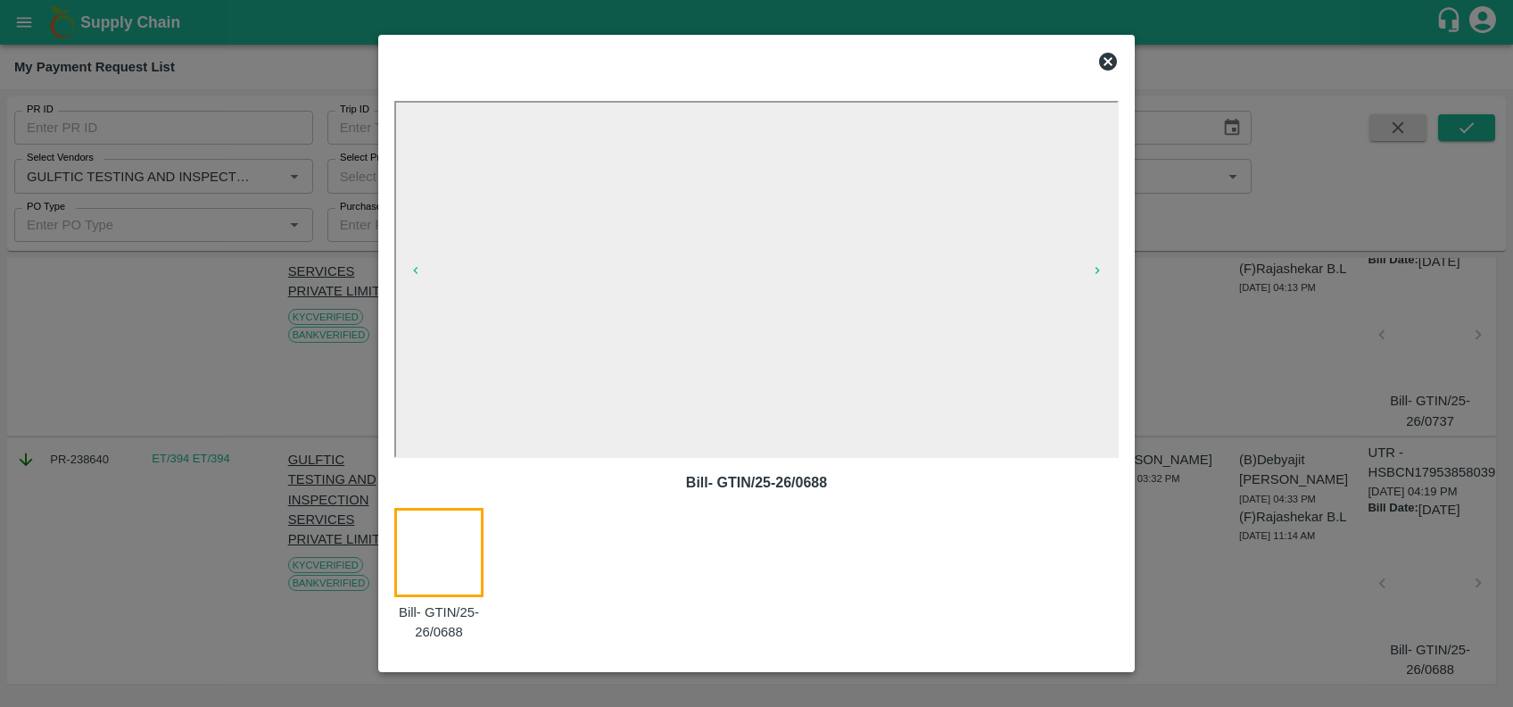
click at [1106, 63] on icon at bounding box center [1107, 61] width 21 height 21
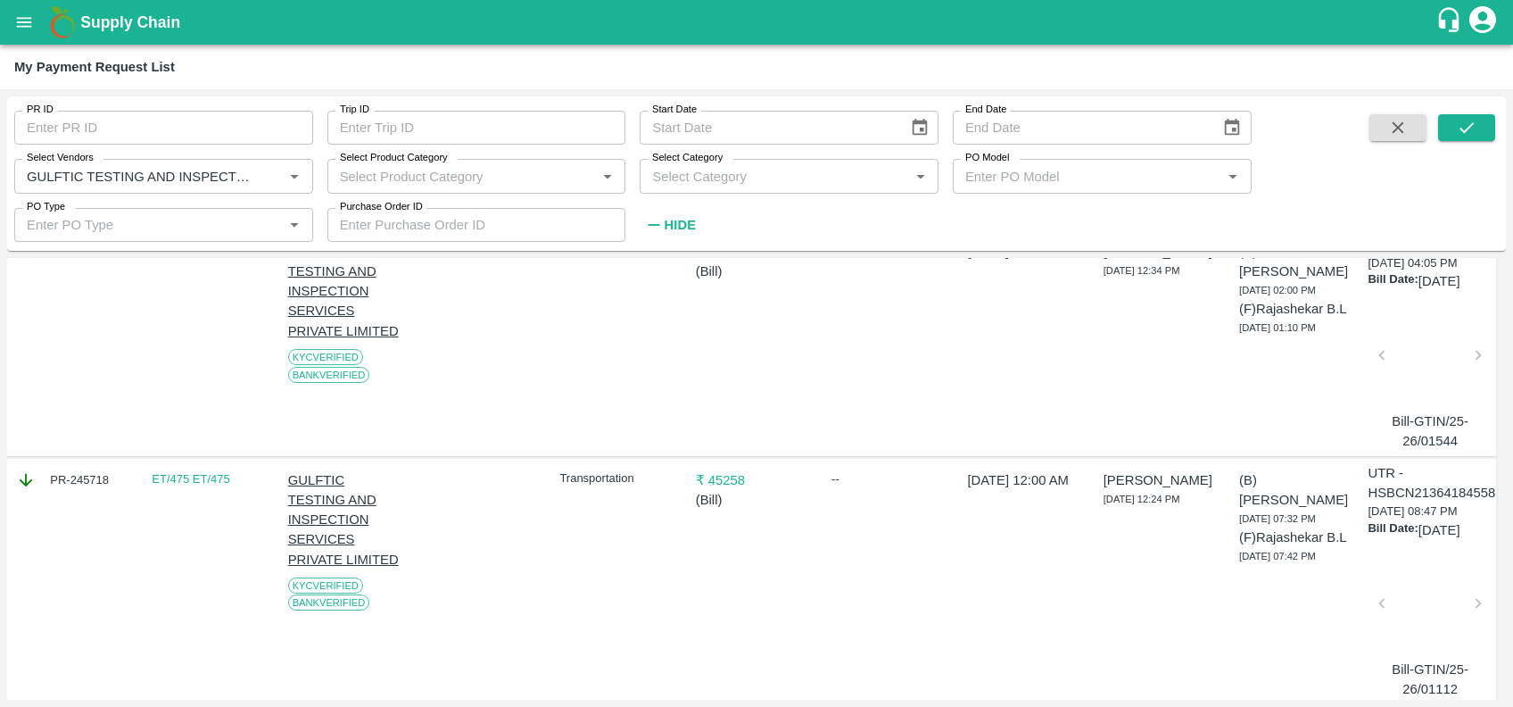
scroll to position [613, 3]
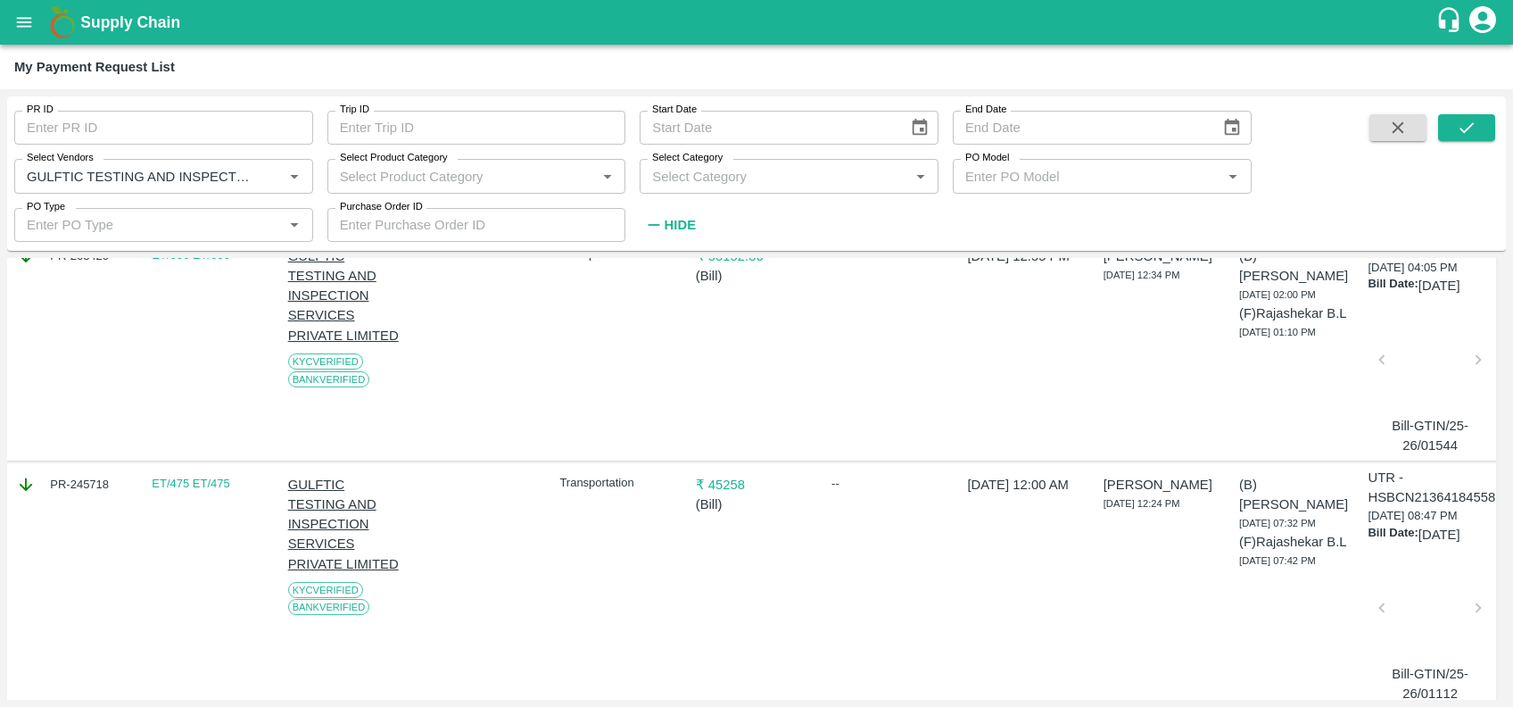
click at [1415, 412] on div at bounding box center [1429, 365] width 81 height 95
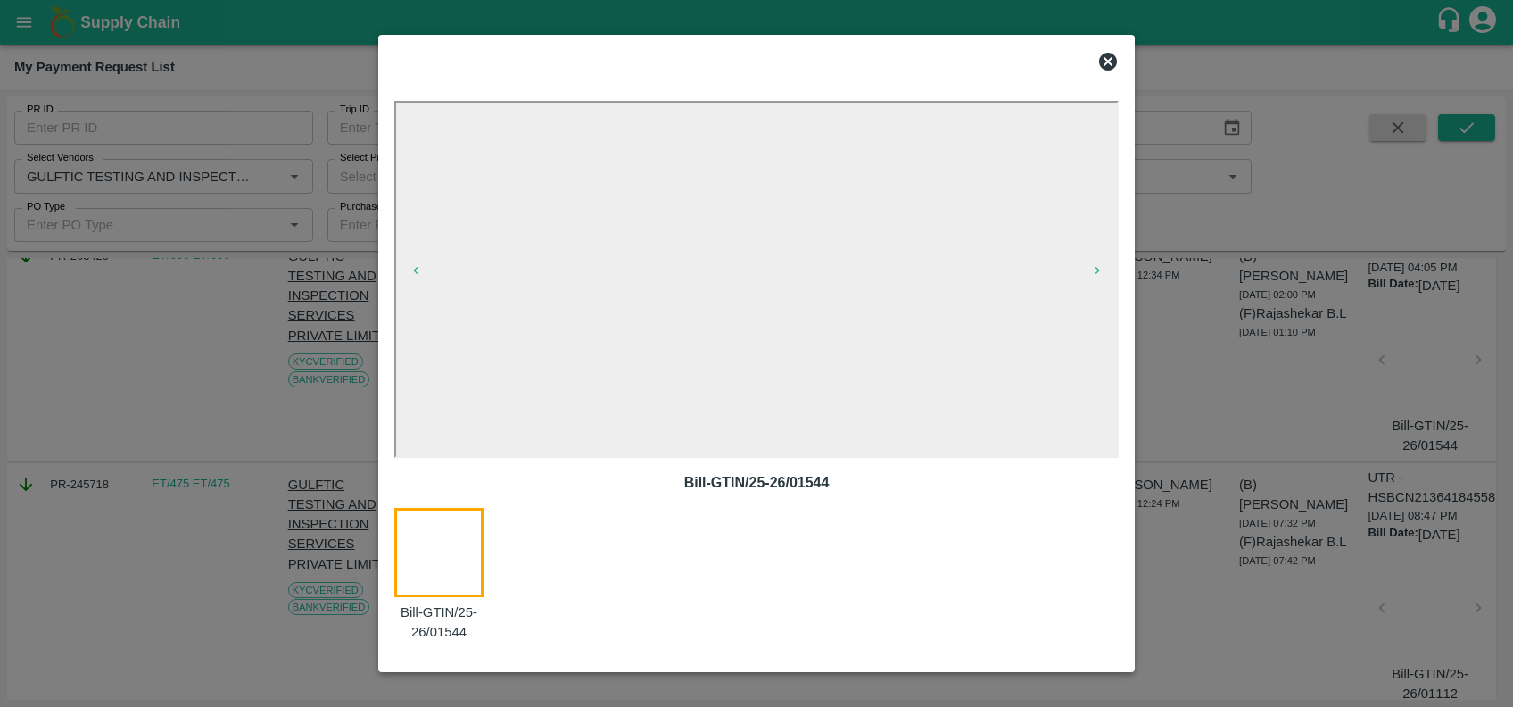
click at [1112, 60] on icon at bounding box center [1108, 62] width 18 height 18
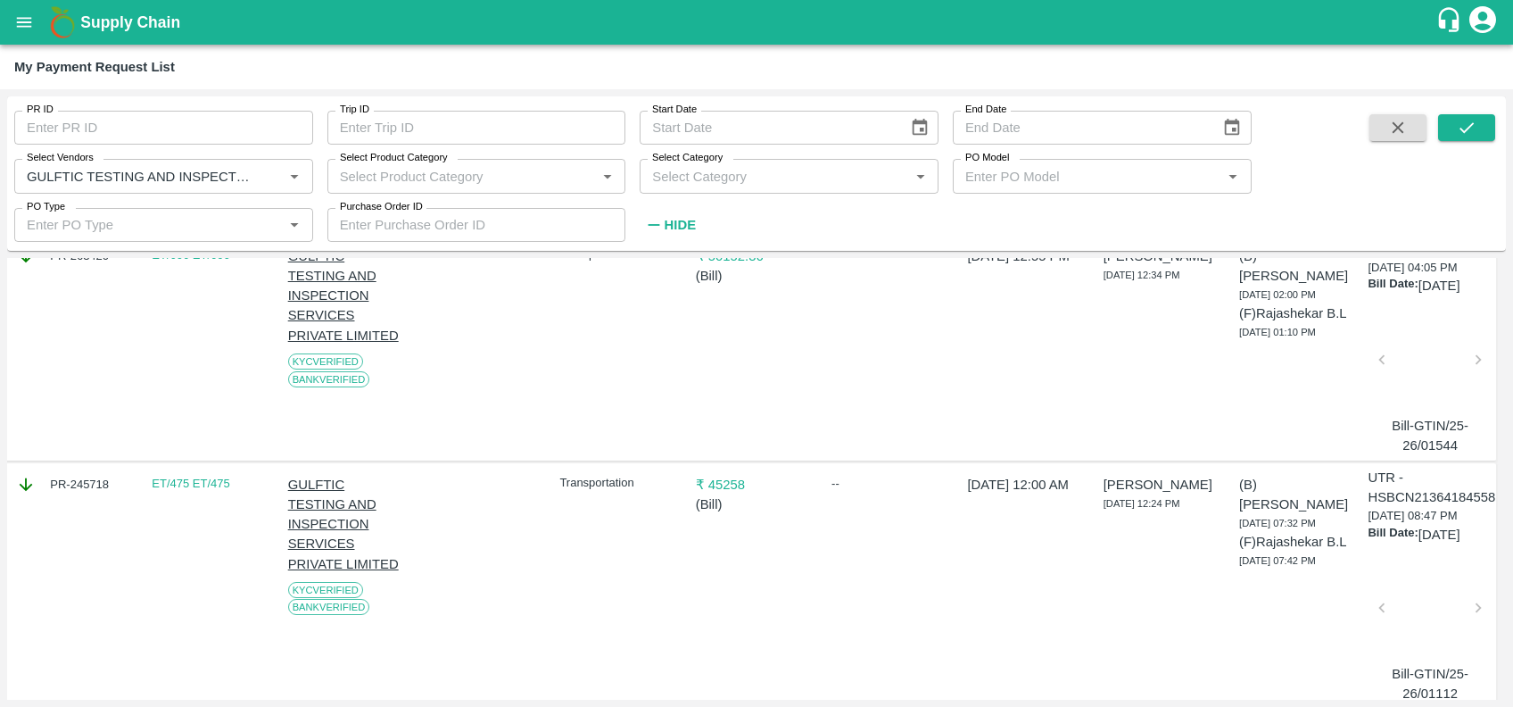
scroll to position [741, 3]
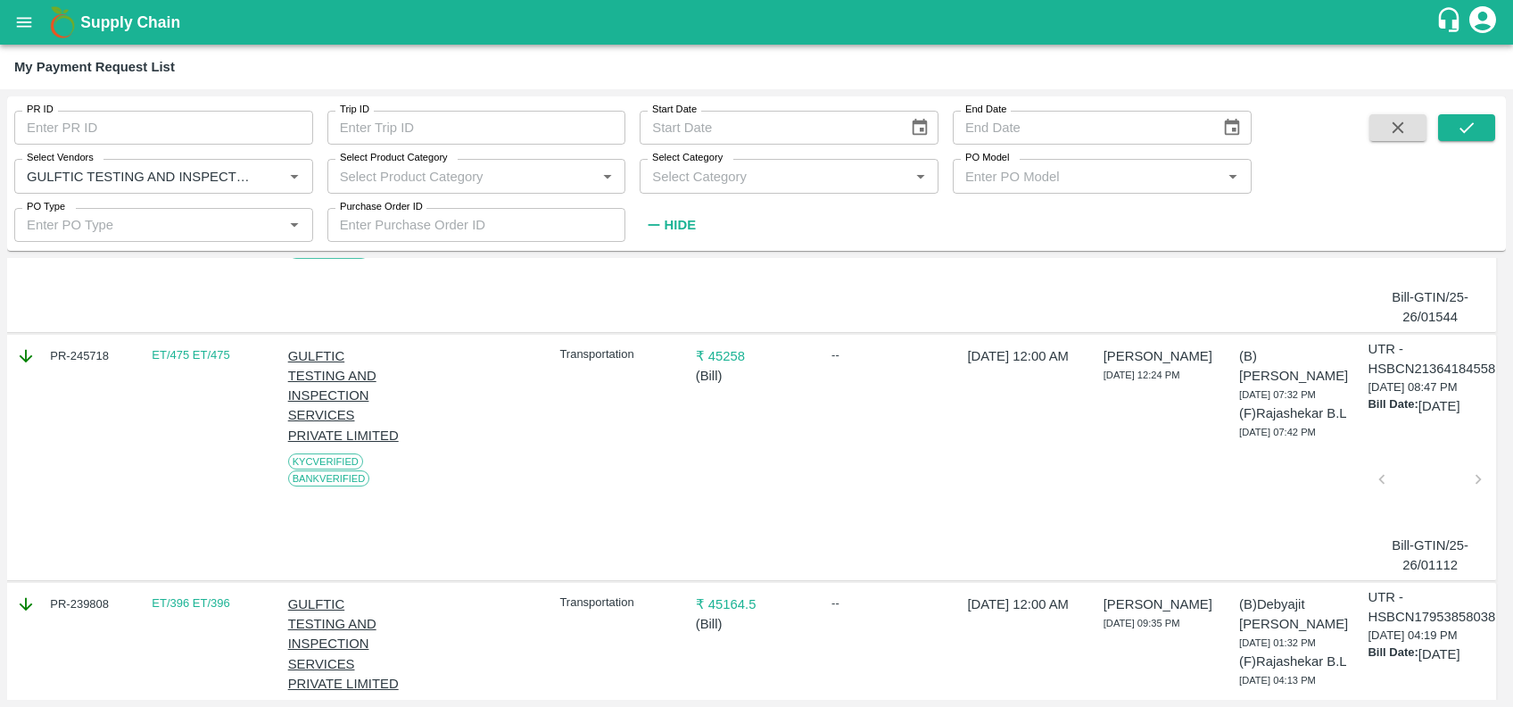
click at [1397, 532] on div at bounding box center [1429, 484] width 81 height 95
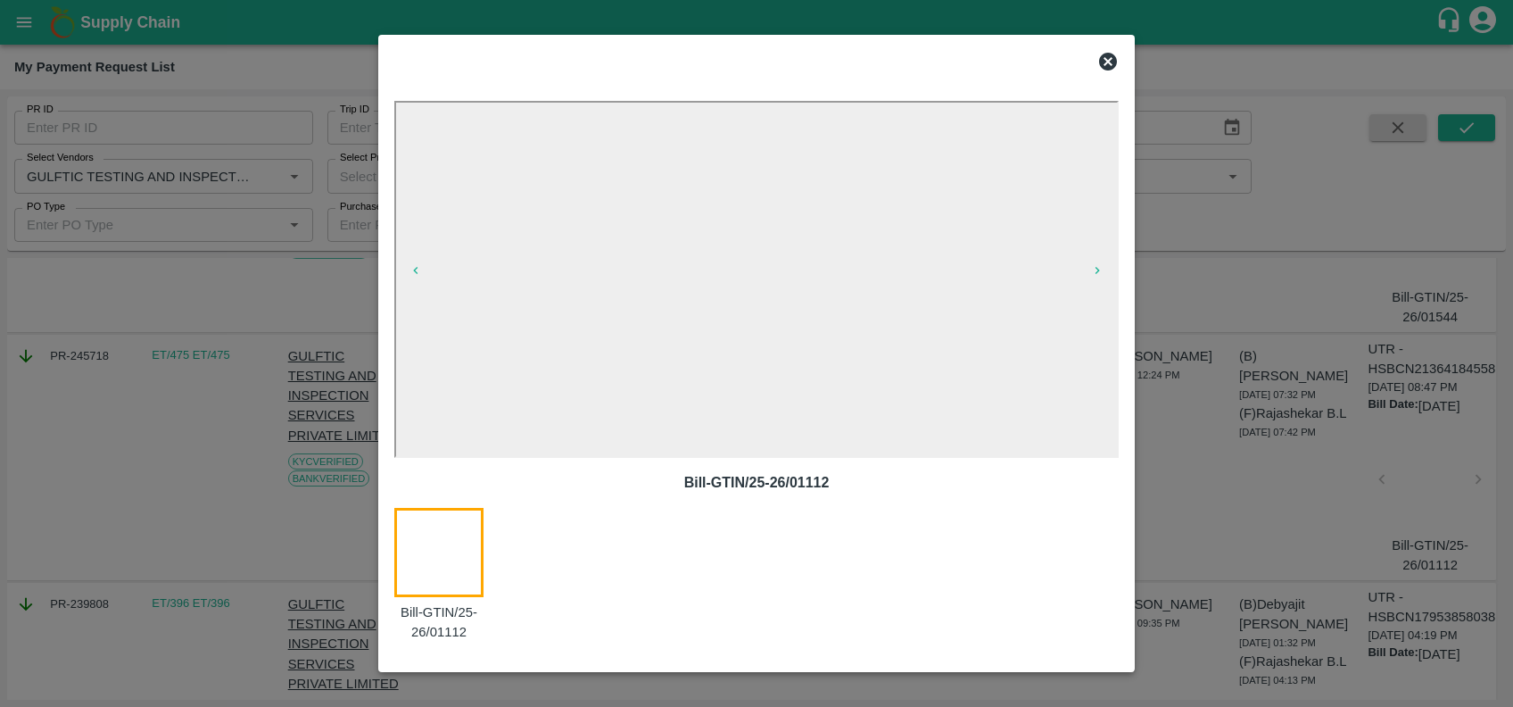
click at [1104, 66] on icon at bounding box center [1108, 62] width 18 height 18
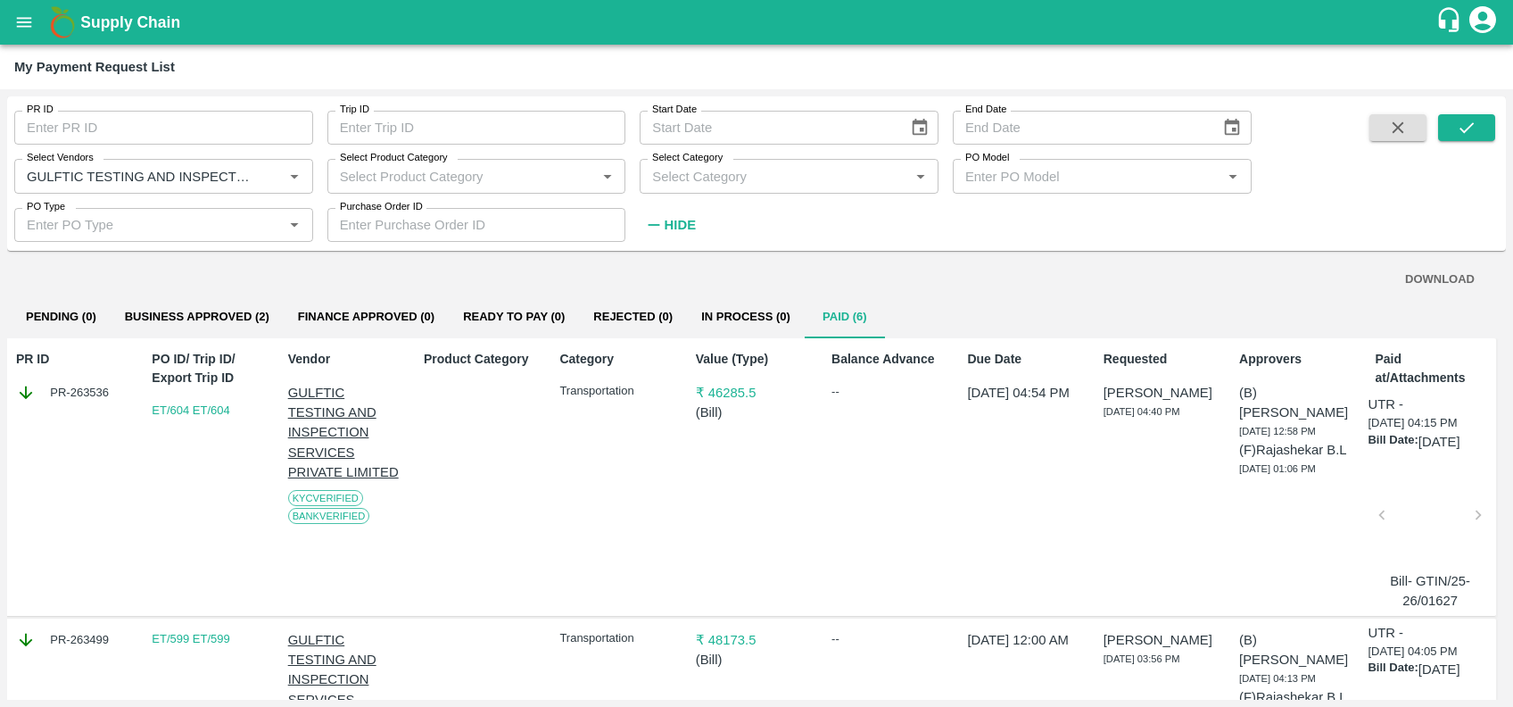
scroll to position [0, 3]
click at [207, 320] on button "Business Approved (2)" at bounding box center [197, 317] width 173 height 43
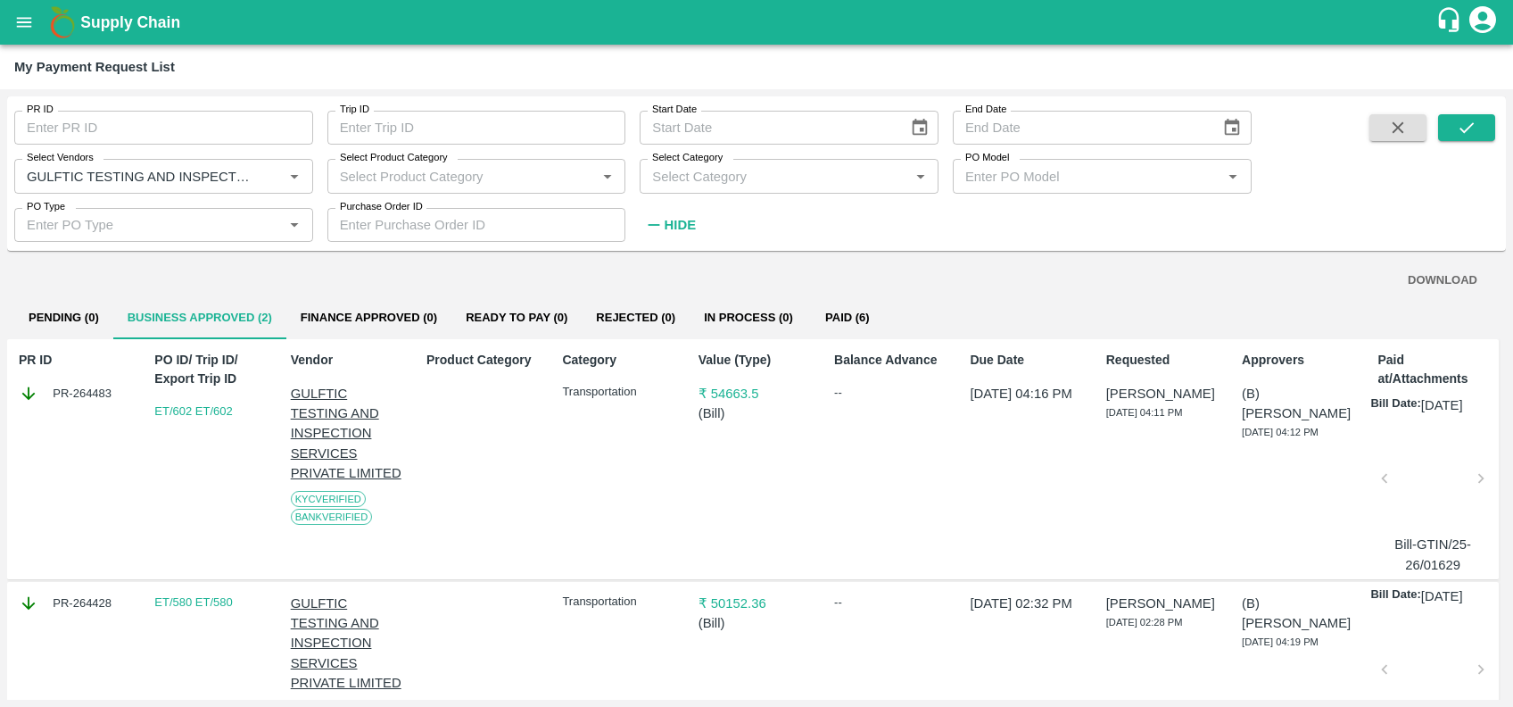
scroll to position [95, 0]
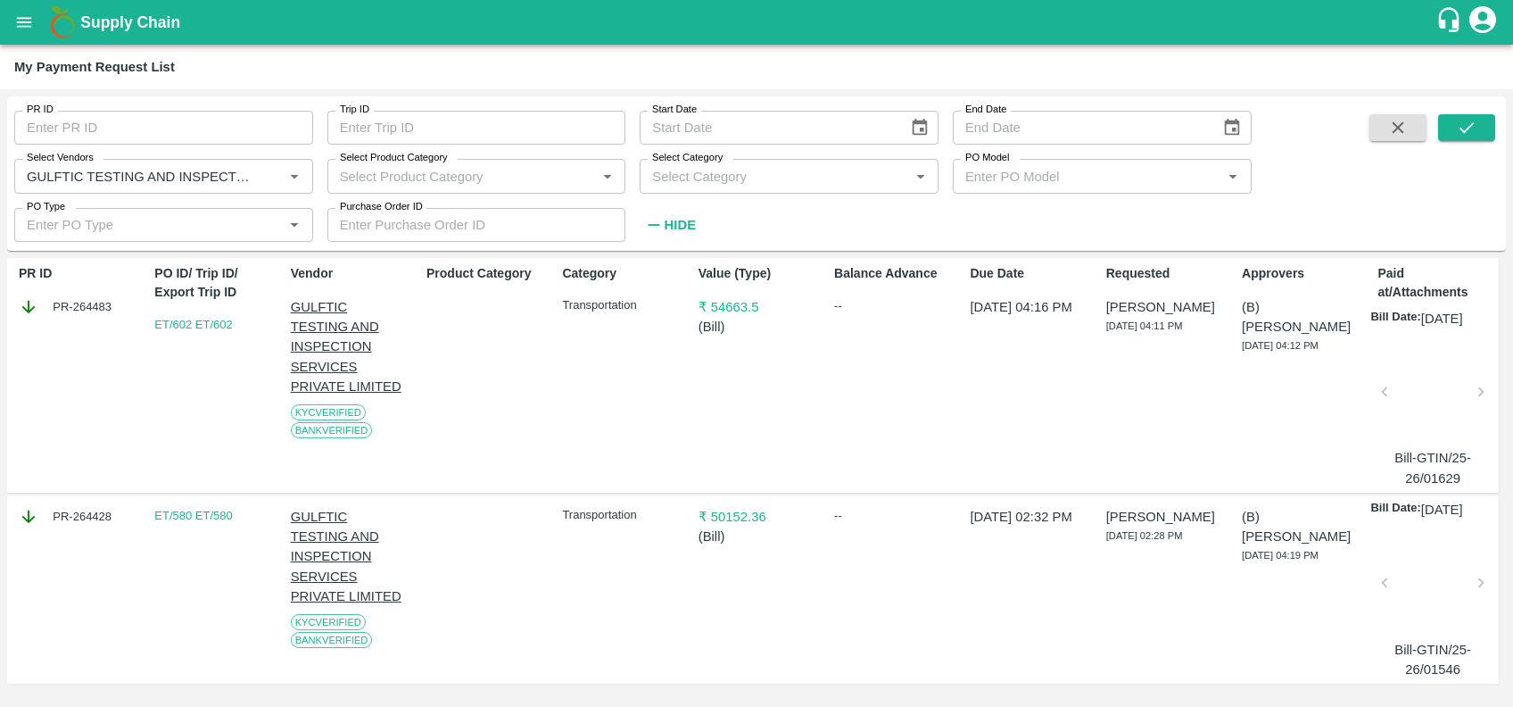
click at [1417, 376] on div at bounding box center [1432, 397] width 81 height 95
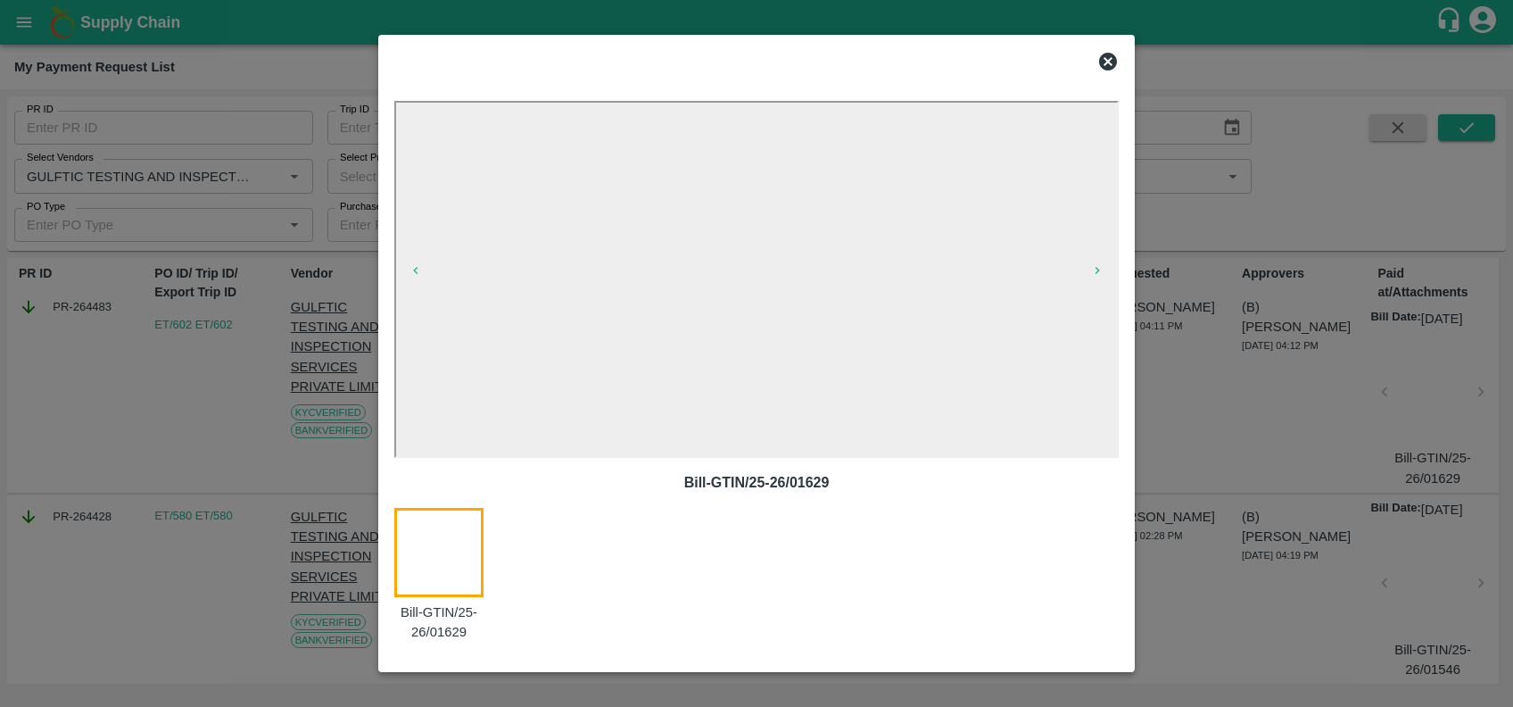
click at [1112, 60] on icon at bounding box center [1108, 62] width 18 height 18
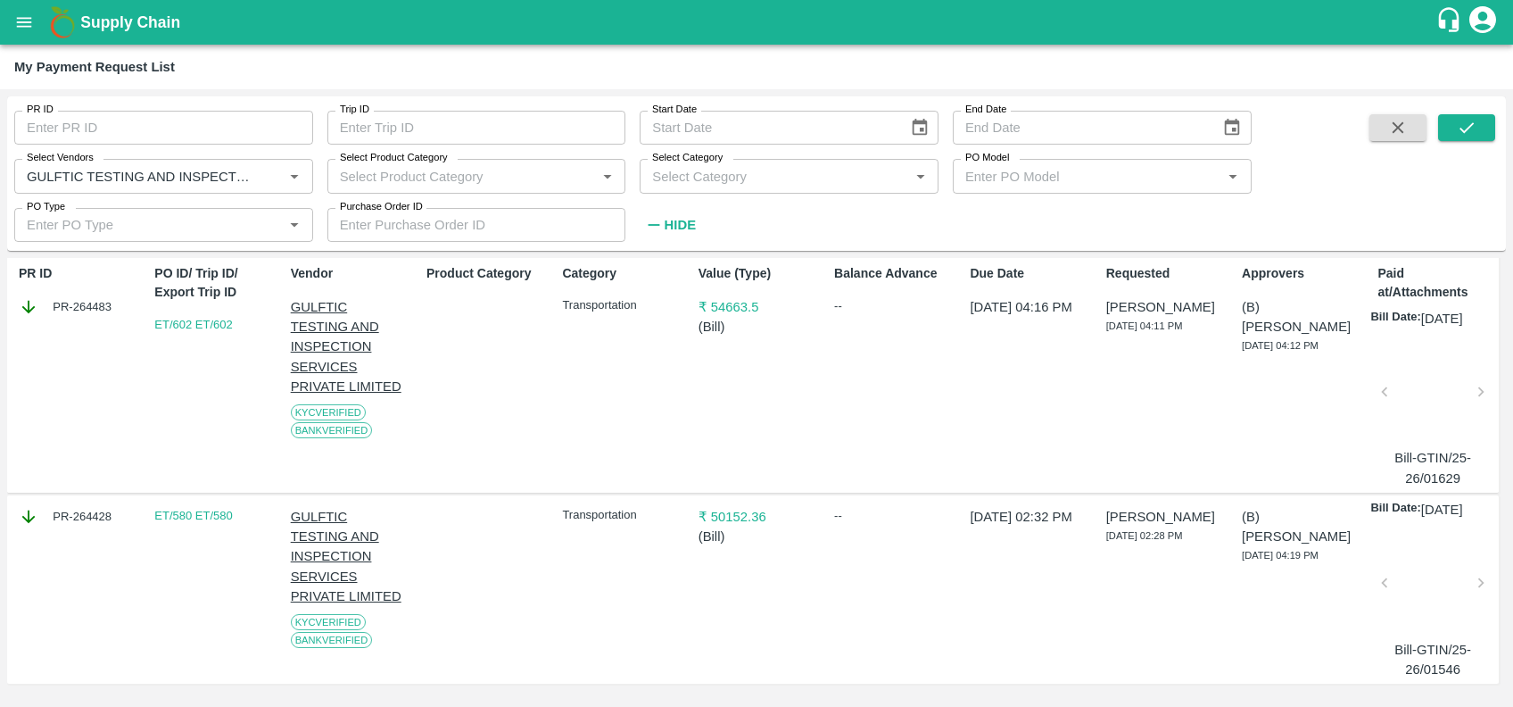
scroll to position [128, 0]
click at [1424, 569] on div at bounding box center [1432, 588] width 81 height 95
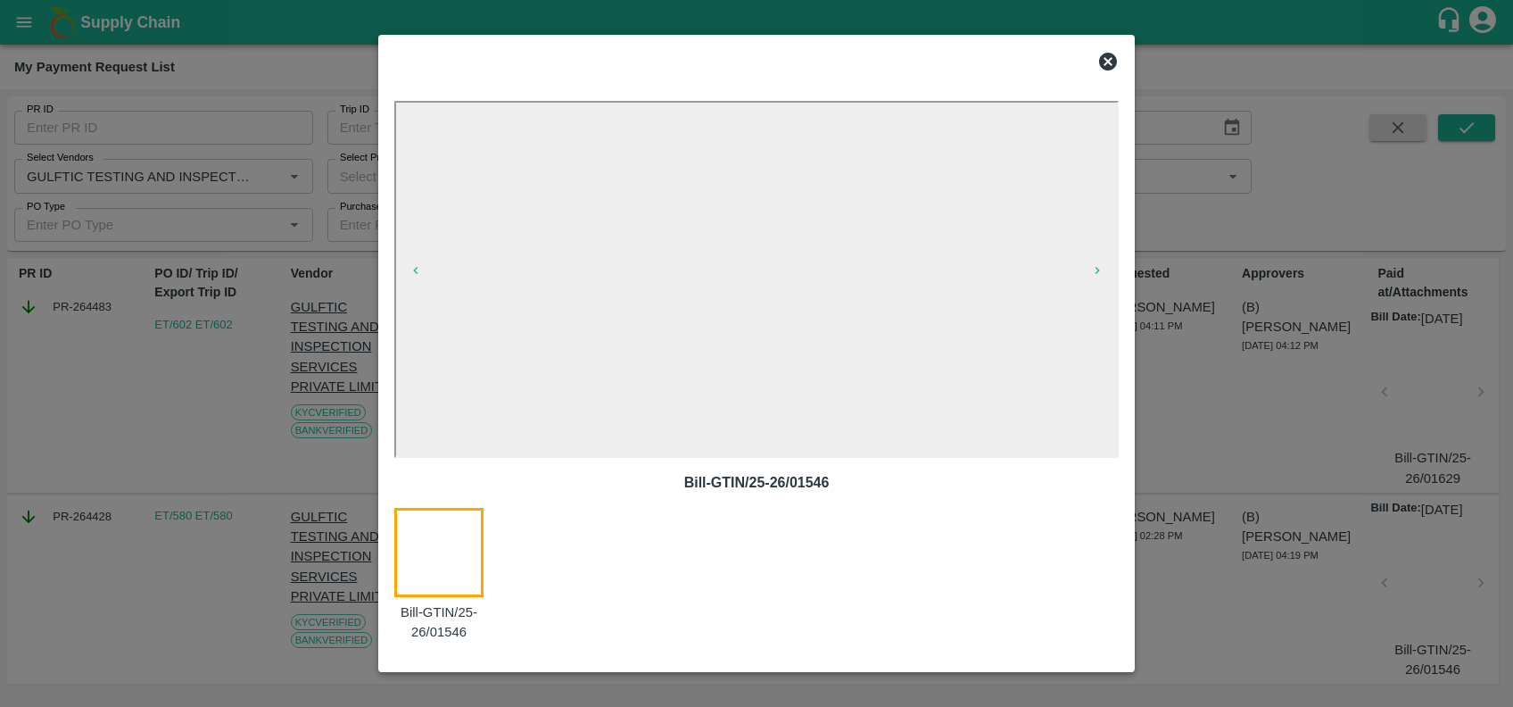
click at [1106, 62] on icon at bounding box center [1107, 61] width 21 height 21
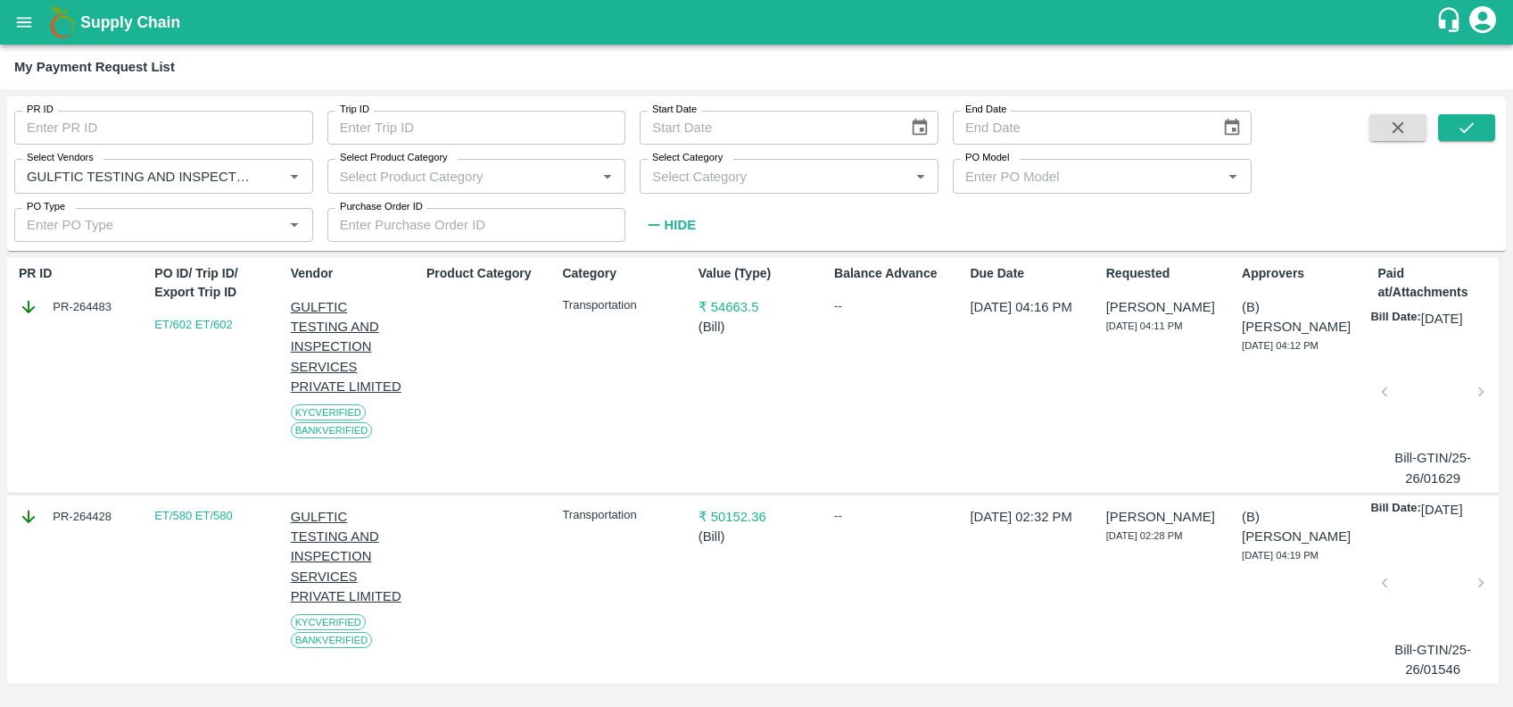
scroll to position [0, 0]
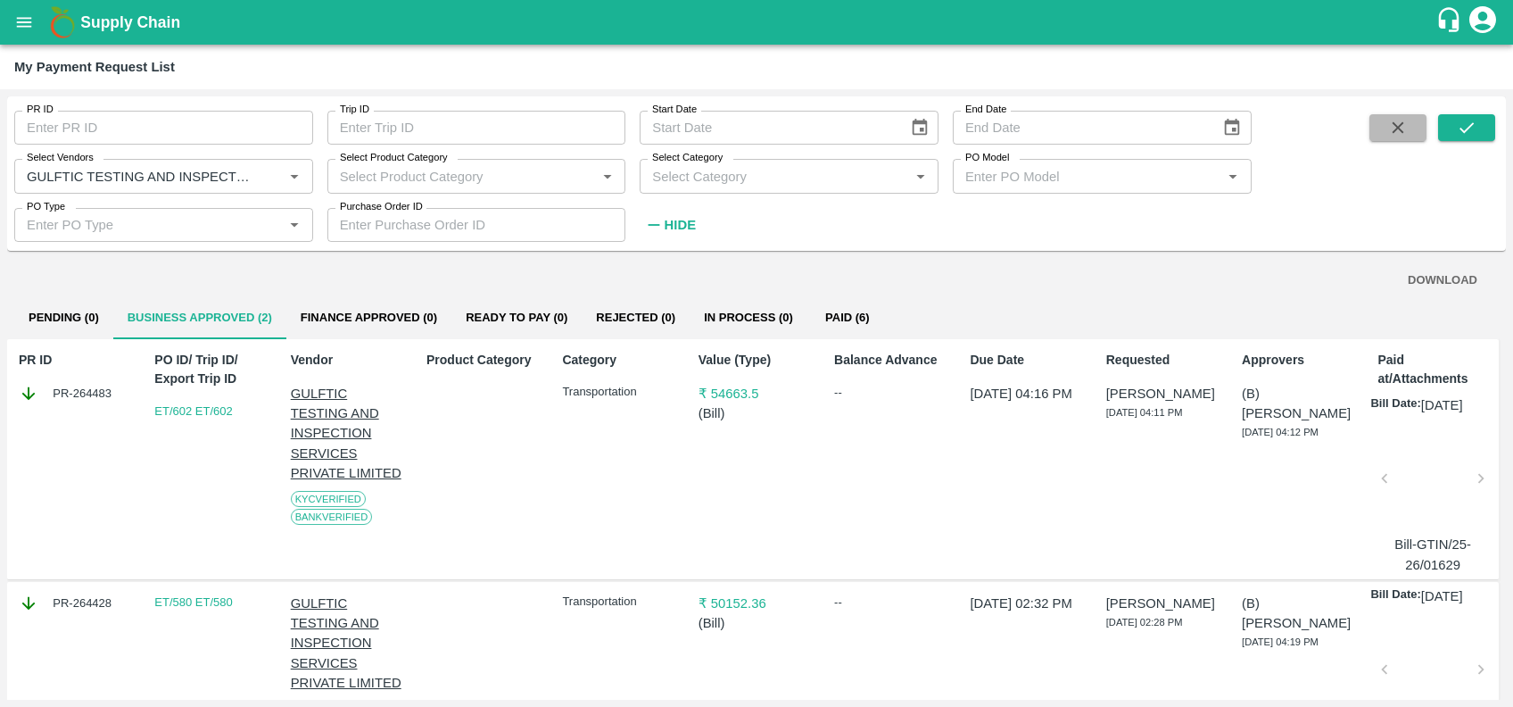
click at [1385, 139] on button "button" at bounding box center [1398, 127] width 57 height 27
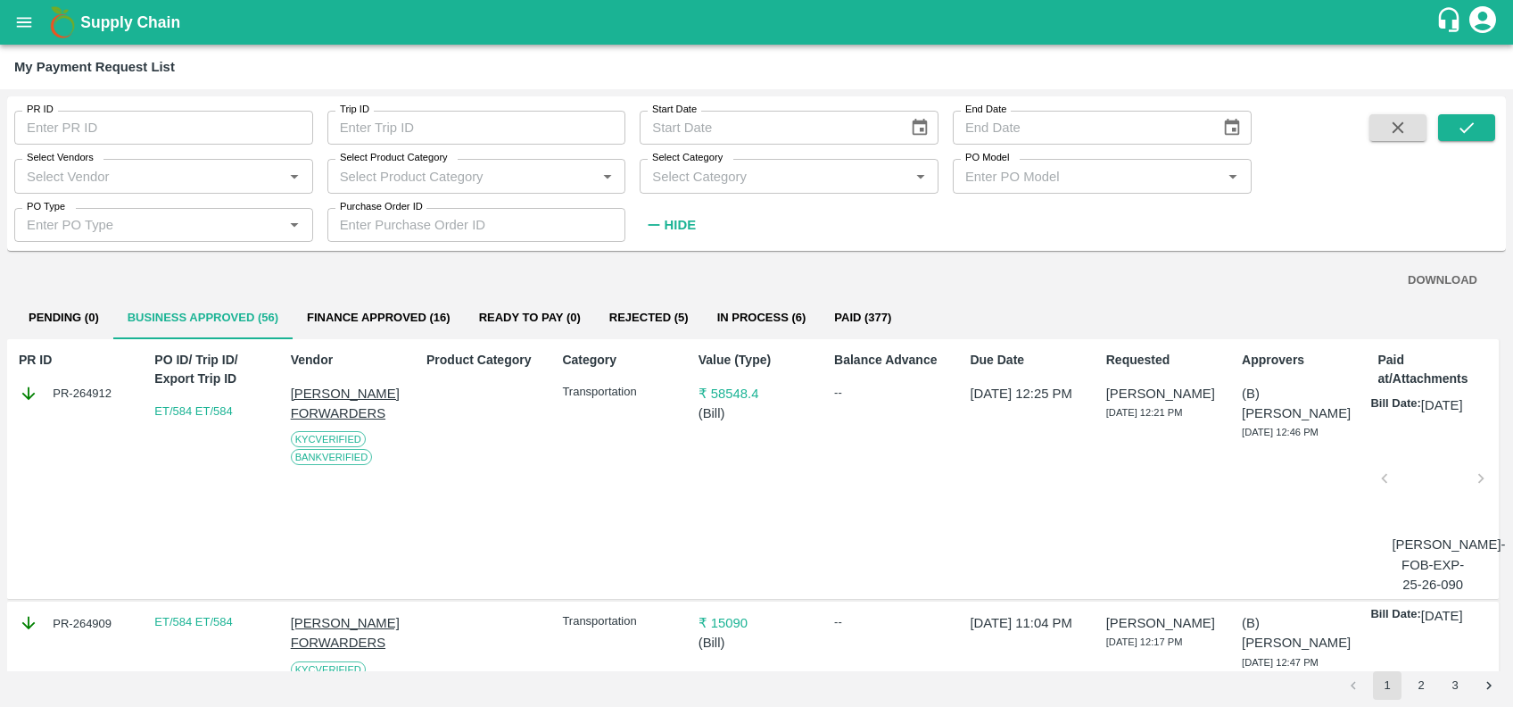
click at [122, 191] on div "Select Vendors   *" at bounding box center [163, 176] width 299 height 34
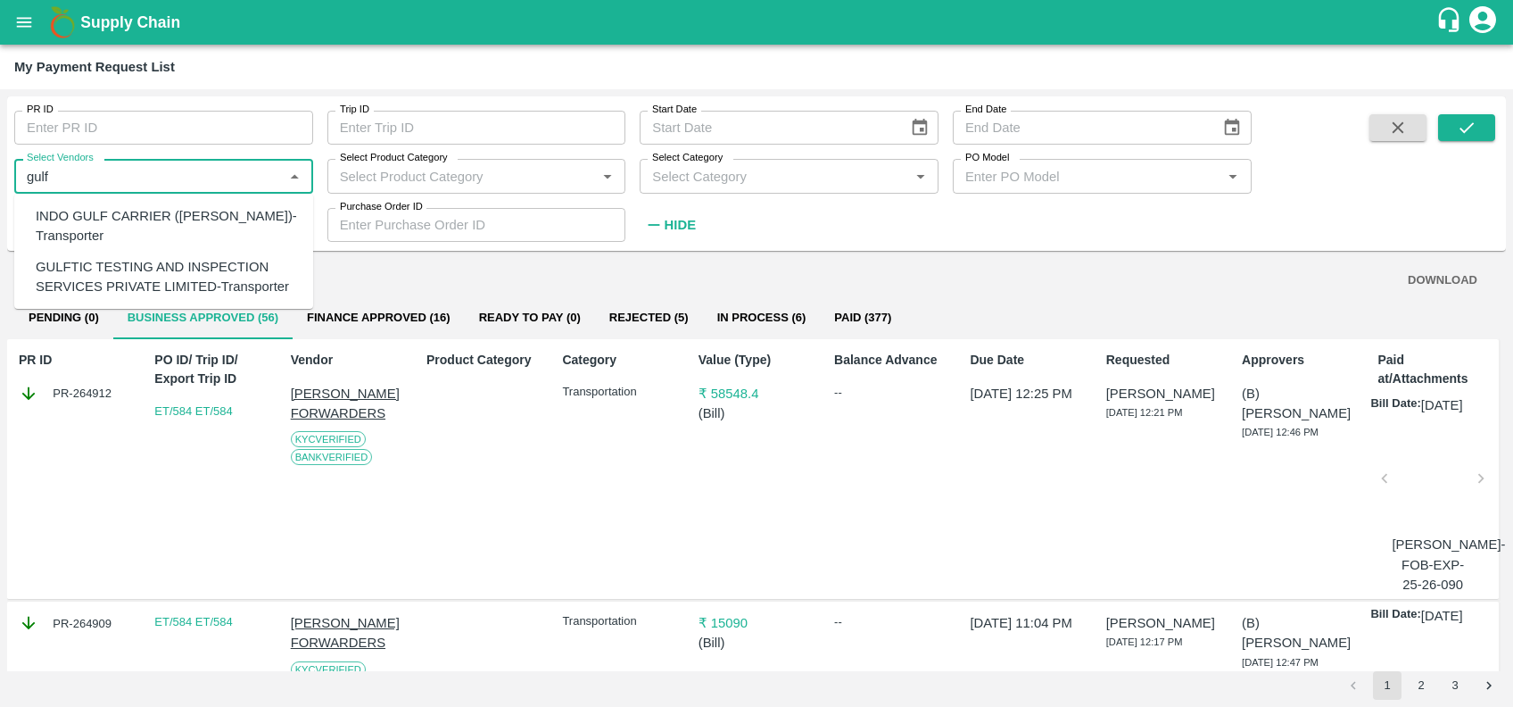
click at [134, 235] on div "INDO GULF CARRIER ([PERSON_NAME])-Transporter" at bounding box center [167, 226] width 263 height 40
type input "INDO GULF CARRIER ([PERSON_NAME])-Transporter"
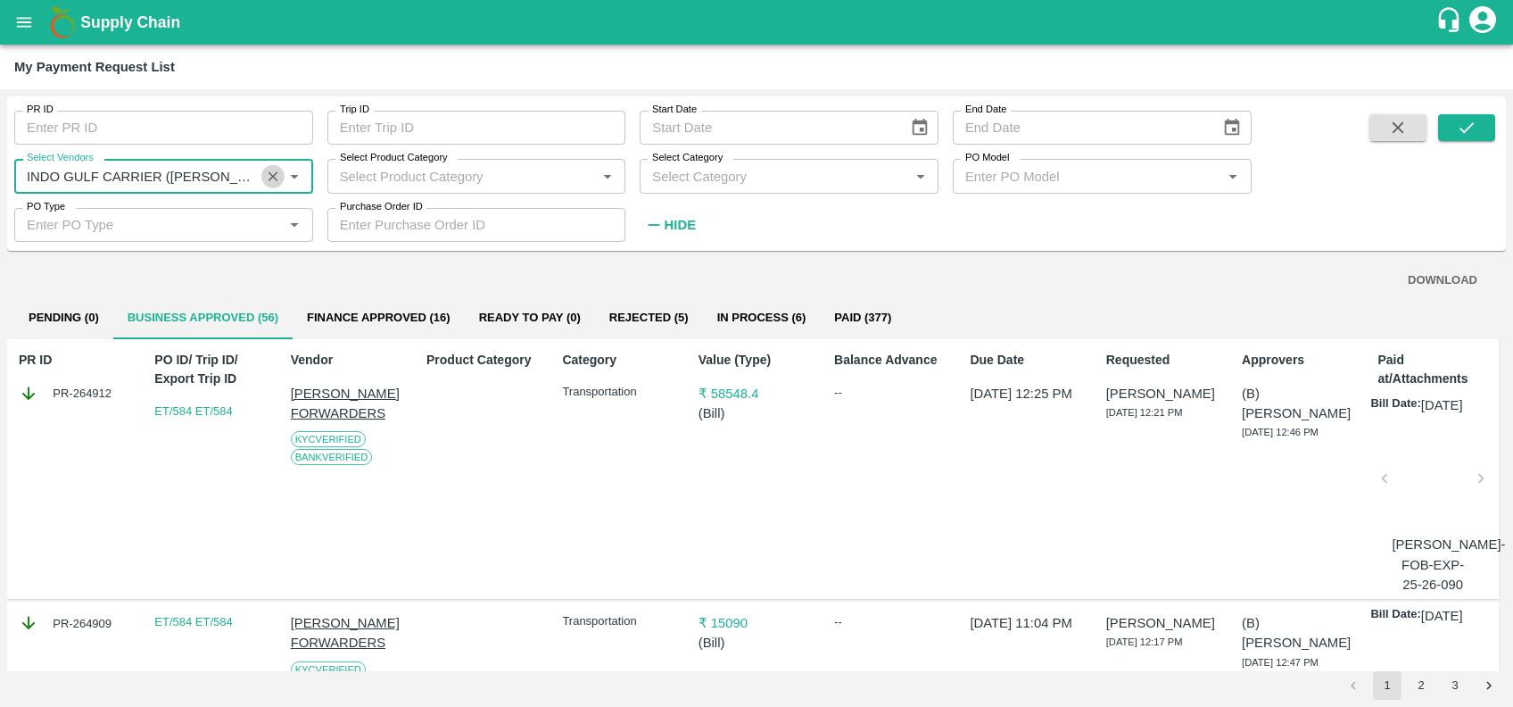
click at [270, 182] on icon "Clear" at bounding box center [273, 176] width 17 height 17
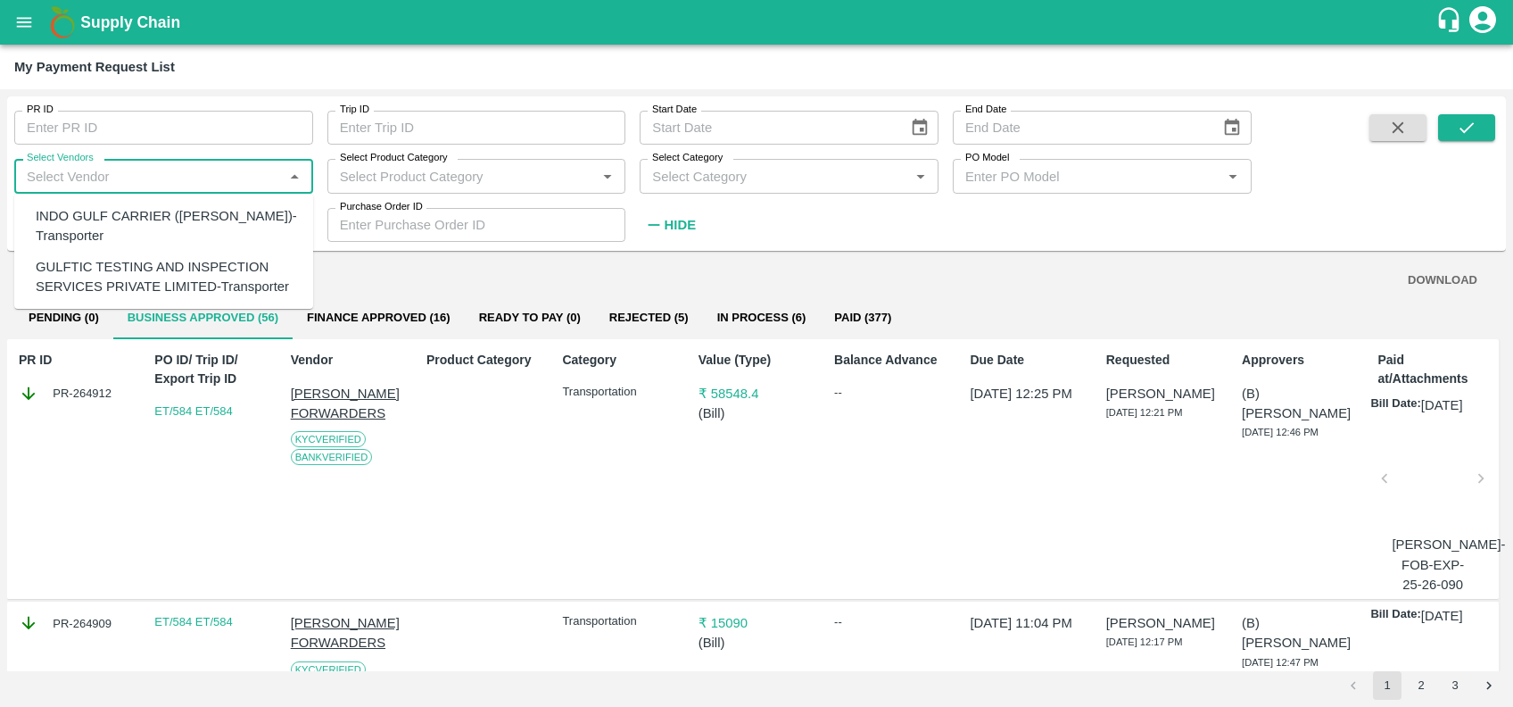
click at [195, 179] on input "Select Vendors" at bounding box center [149, 175] width 259 height 23
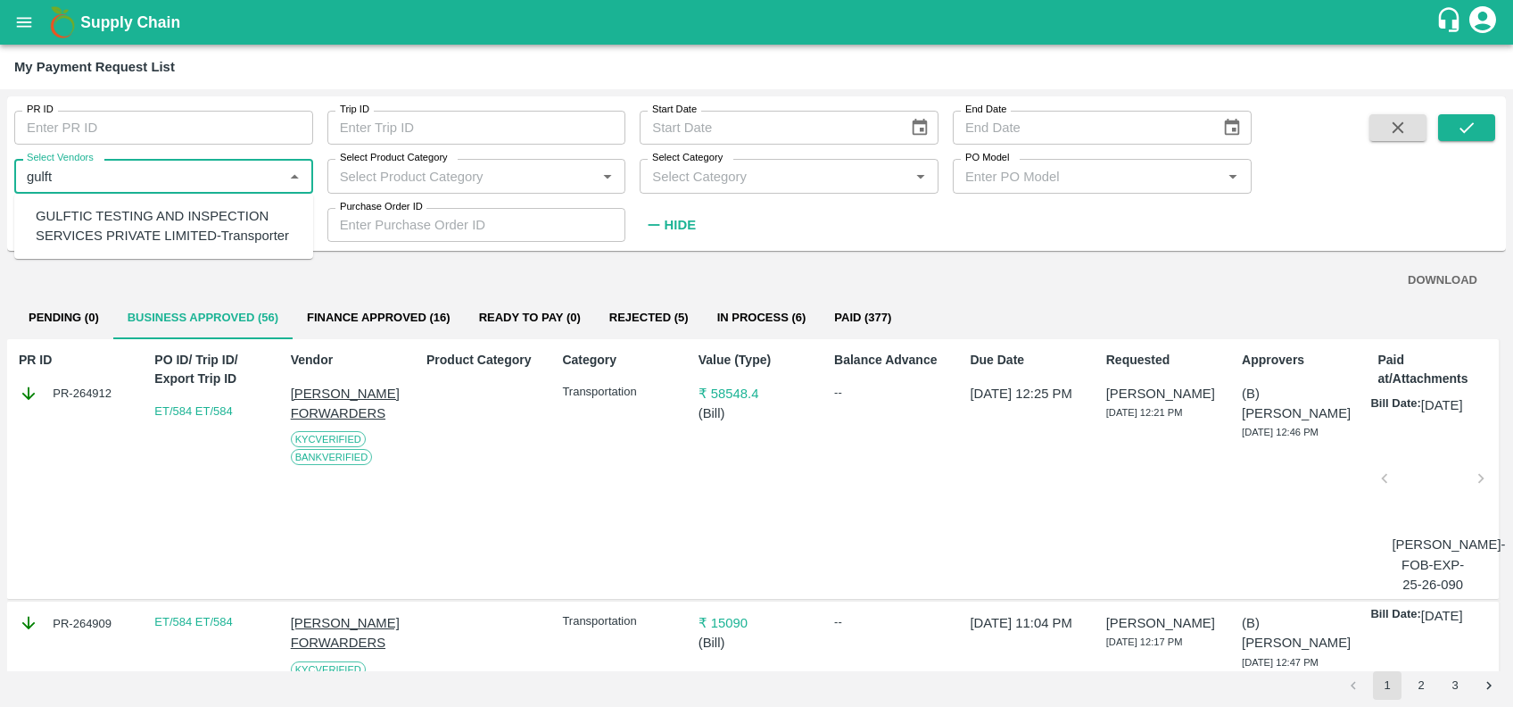
click at [193, 214] on div "GULFTIC TESTING AND INSPECTION SERVICES PRIVATE LIMITED-Transporter" at bounding box center [167, 226] width 263 height 40
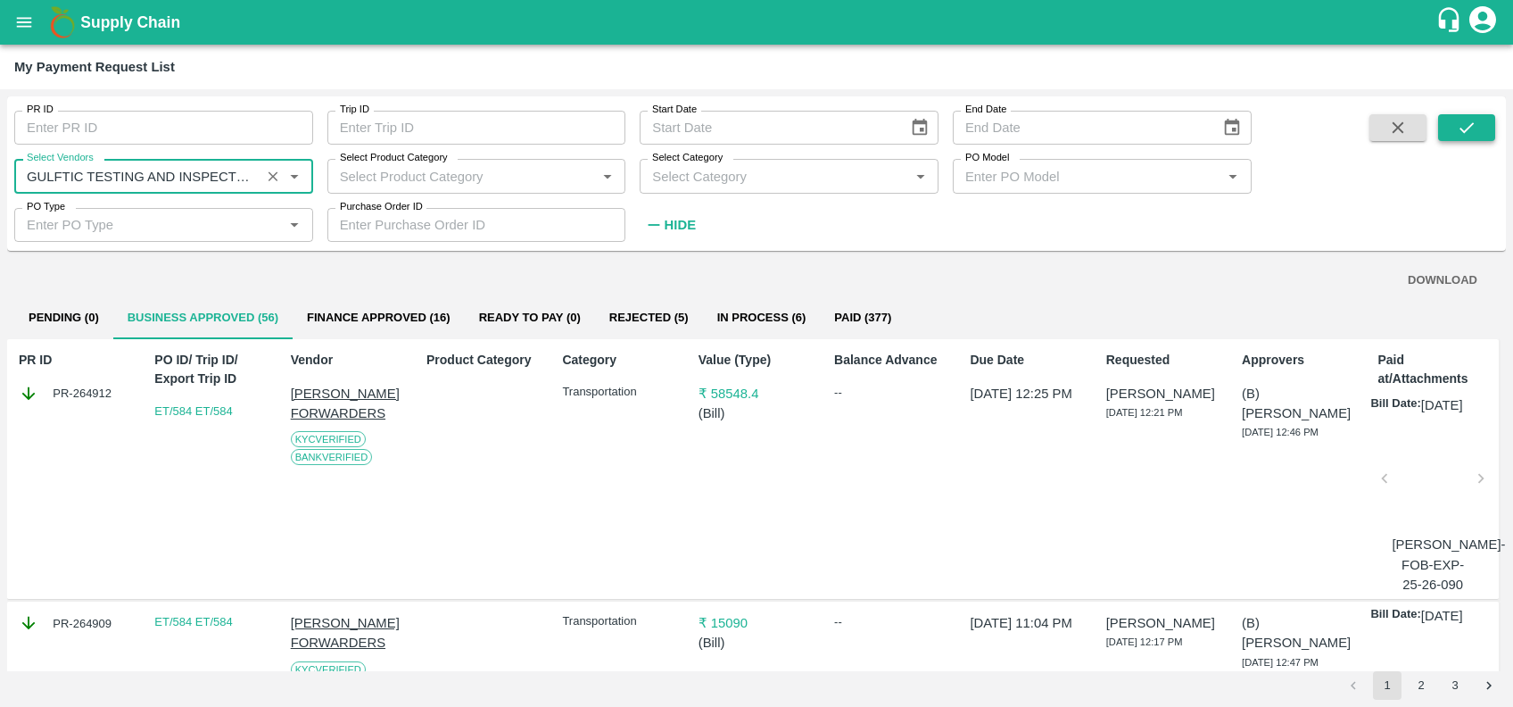
type input "GULFTIC TESTING AND INSPECTION SERVICES PRIVATE LIMITED-Transporter"
click at [1462, 132] on icon "submit" at bounding box center [1467, 128] width 20 height 20
